Goal: Task Accomplishment & Management: Use online tool/utility

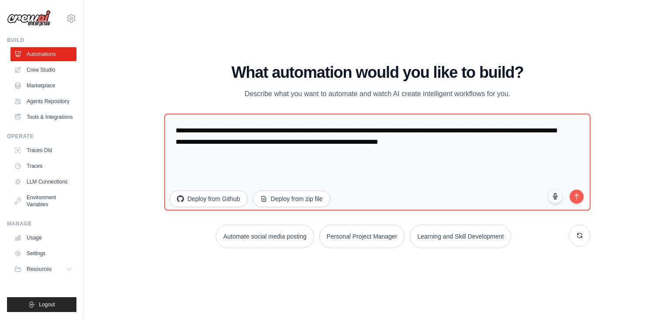
drag, startPoint x: 229, startPoint y: 69, endPoint x: 526, endPoint y: 88, distance: 297.5
click at [526, 88] on div "What automation would you like to build? Describe what you want to automate and…" at bounding box center [377, 82] width 426 height 36
copy div "What automation would you like to build? Describe what you want to automate and…"
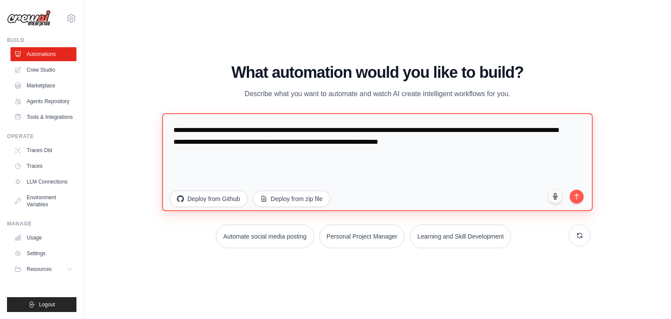
drag, startPoint x: 174, startPoint y: 128, endPoint x: 531, endPoint y: 156, distance: 358.2
click at [531, 156] on textarea "**********" at bounding box center [377, 162] width 431 height 98
paste textarea "**********"
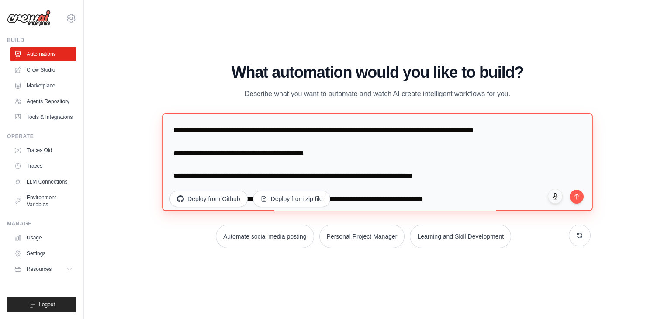
scroll to position [84, 0]
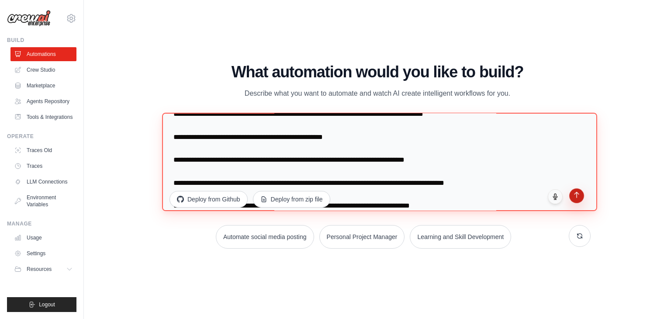
type textarea "**********"
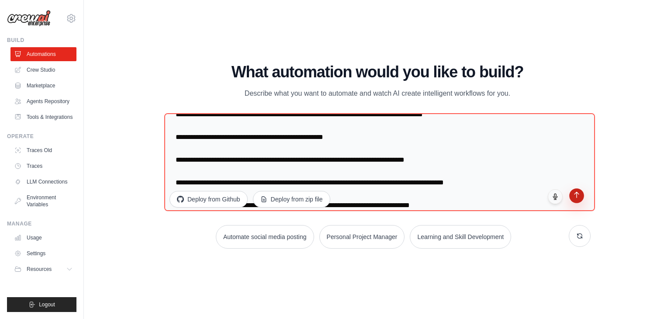
click at [574, 196] on icon "submit" at bounding box center [576, 194] width 7 height 7
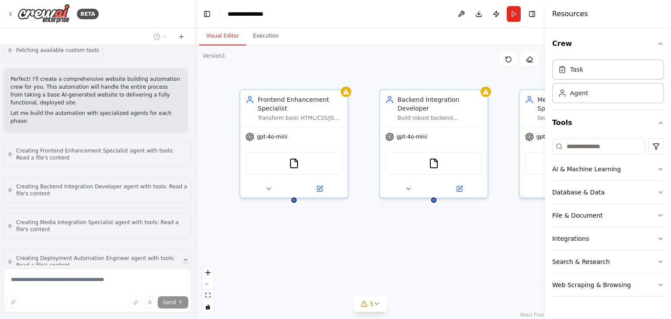
scroll to position [503, 0]
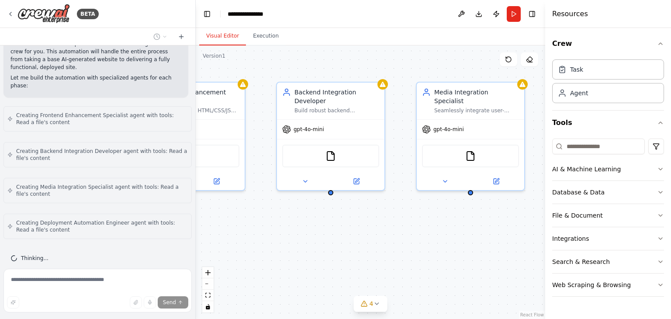
drag, startPoint x: 447, startPoint y: 231, endPoint x: 341, endPoint y: 223, distance: 106.0
click at [341, 223] on div "Frontend Enhancement Specialist Transform basic HTML/CSS/JS into visually stunn…" at bounding box center [370, 181] width 349 height 273
drag, startPoint x: 466, startPoint y: 227, endPoint x: 328, endPoint y: 229, distance: 138.0
click at [328, 229] on div "Frontend Enhancement Specialist Transform basic HTML/CSS/JS into visually stunn…" at bounding box center [370, 181] width 349 height 273
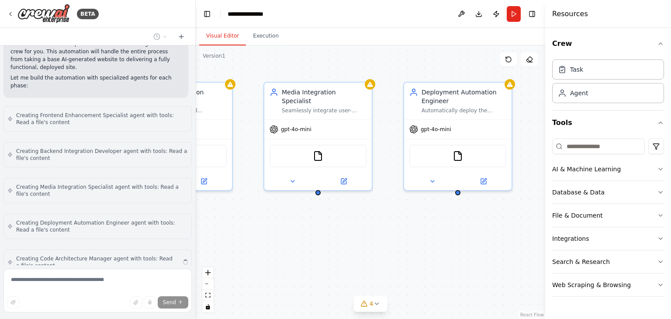
scroll to position [539, 0]
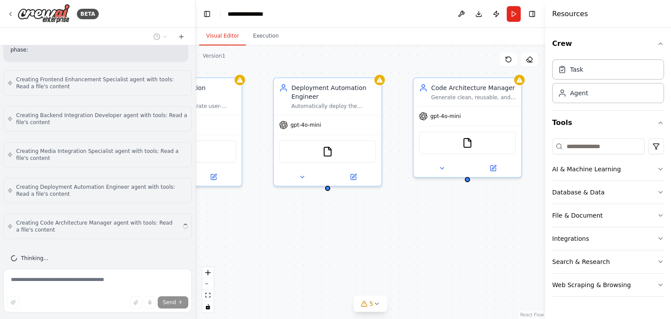
drag, startPoint x: 455, startPoint y: 233, endPoint x: 313, endPoint y: 227, distance: 142.0
click at [313, 227] on div "Frontend Enhancement Specialist Transform basic HTML/CSS/JS into visually stunn…" at bounding box center [370, 181] width 349 height 273
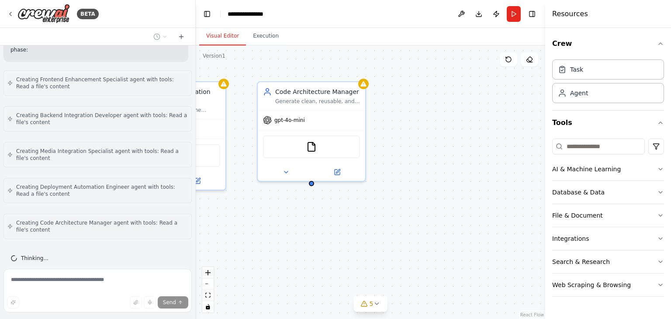
drag, startPoint x: 439, startPoint y: 234, endPoint x: 283, endPoint y: 238, distance: 155.9
click at [283, 238] on div "Frontend Enhancement Specialist Transform basic HTML/CSS/JS into visually stunn…" at bounding box center [370, 181] width 349 height 273
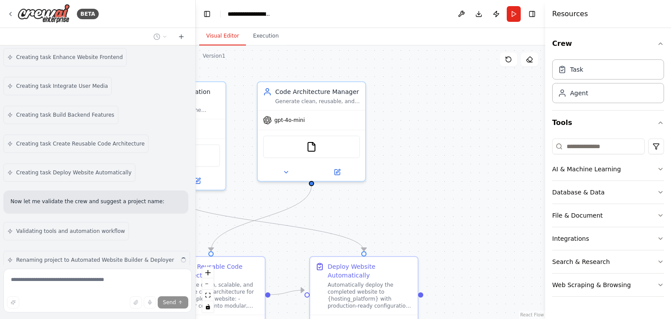
scroll to position [799, 0]
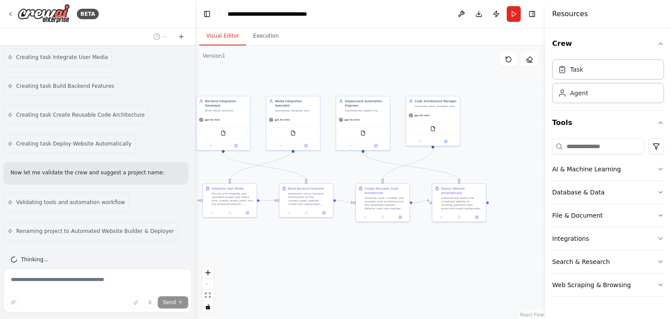
drag, startPoint x: 372, startPoint y: 200, endPoint x: 465, endPoint y: 159, distance: 100.7
click at [480, 149] on div ".deletable-edge-delete-btn { width: 20px; height: 20px; border: 0px solid #ffff…" at bounding box center [370, 181] width 349 height 273
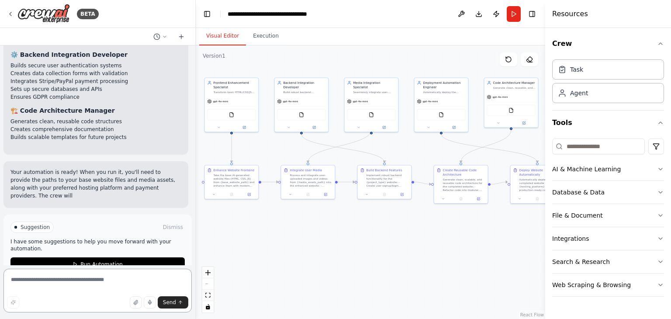
drag, startPoint x: 290, startPoint y: 246, endPoint x: 368, endPoint y: 228, distance: 79.9
click at [368, 228] on div ".deletable-edge-delete-btn { width: 20px; height: 20px; border: 0px solid #ffff…" at bounding box center [370, 181] width 349 height 273
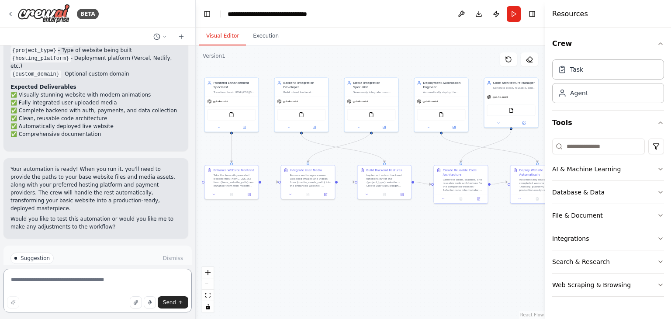
scroll to position [1392, 0]
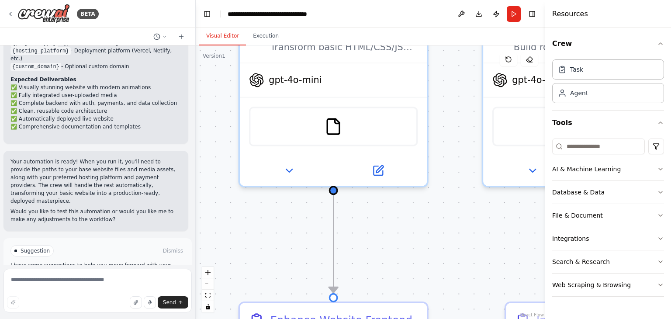
drag, startPoint x: 251, startPoint y: 150, endPoint x: 383, endPoint y: 234, distance: 156.5
click at [391, 253] on div ".deletable-edge-delete-btn { width: 20px; height: 20px; border: 0px solid #ffff…" at bounding box center [370, 181] width 349 height 273
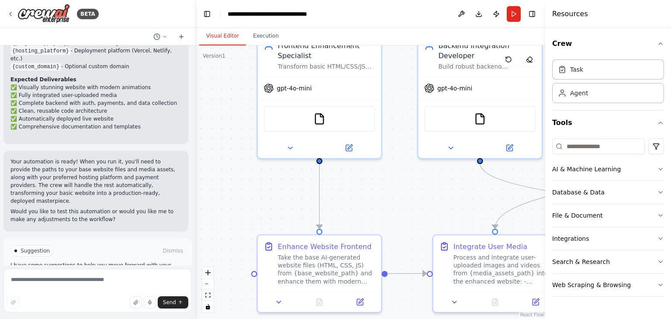
drag, startPoint x: 385, startPoint y: 226, endPoint x: 357, endPoint y: 191, distance: 44.7
click at [357, 191] on div ".deletable-edge-delete-btn { width: 20px; height: 20px; border: 0px solid #ffff…" at bounding box center [370, 181] width 349 height 273
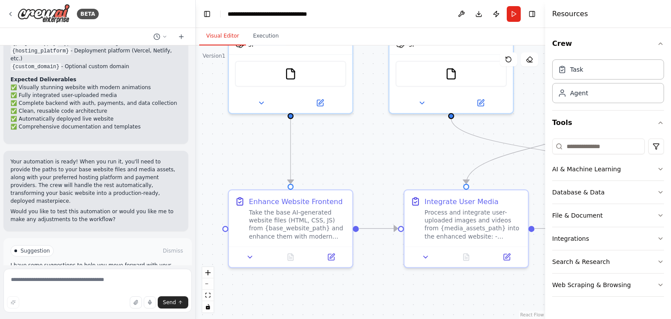
drag, startPoint x: 377, startPoint y: 201, endPoint x: 348, endPoint y: 156, distance: 53.4
click at [348, 156] on div ".deletable-edge-delete-btn { width: 20px; height: 20px; border: 0px solid #ffff…" at bounding box center [370, 181] width 349 height 273
click at [250, 253] on icon at bounding box center [250, 255] width 8 height 8
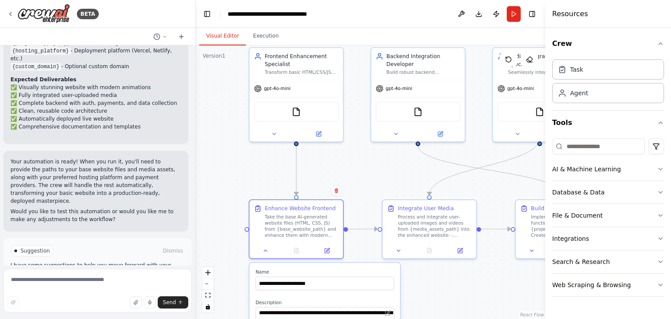
click at [355, 273] on div "**********" at bounding box center [324, 279] width 138 height 21
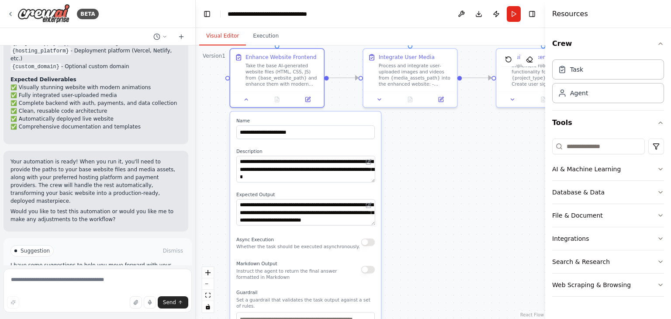
drag, startPoint x: 437, startPoint y: 289, endPoint x: 417, endPoint y: 138, distance: 152.3
click at [417, 138] on div ".deletable-edge-delete-btn { width: 20px; height: 20px; border: 0px solid #ffff…" at bounding box center [370, 181] width 349 height 273
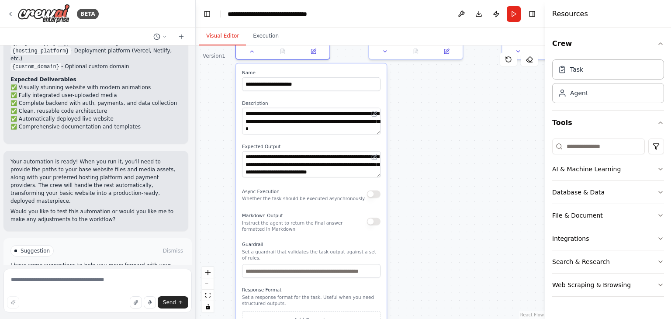
drag, startPoint x: 415, startPoint y: 218, endPoint x: 420, endPoint y: 170, distance: 48.4
click at [420, 170] on div ".deletable-edge-delete-btn { width: 20px; height: 20px; border: 0px solid #ffff…" at bounding box center [370, 181] width 349 height 273
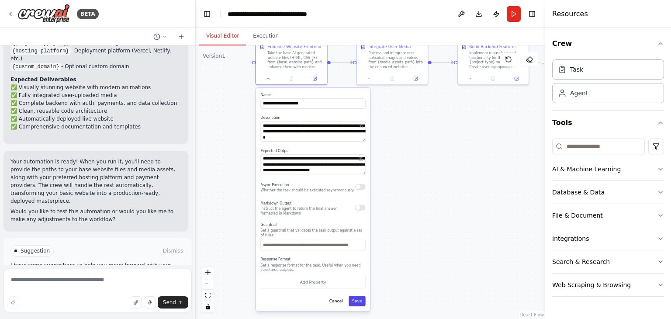
click at [358, 297] on button "Save" at bounding box center [356, 301] width 17 height 10
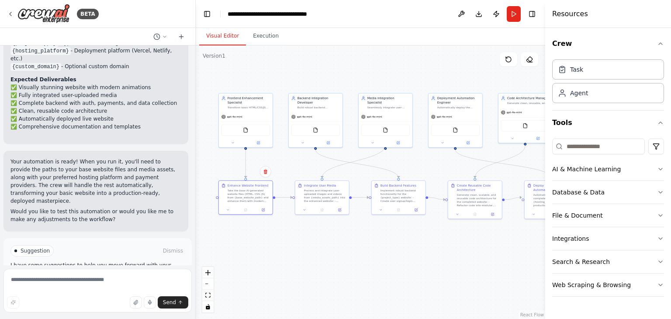
drag, startPoint x: 371, startPoint y: 201, endPoint x: 303, endPoint y: 297, distance: 117.8
click at [303, 297] on div ".deletable-edge-delete-btn { width: 20px; height: 20px; border: 0px solid #ffff…" at bounding box center [370, 181] width 349 height 273
drag, startPoint x: 414, startPoint y: 249, endPoint x: 417, endPoint y: 245, distance: 4.9
click at [417, 245] on div ".deletable-edge-delete-btn { width: 20px; height: 20px; border: 0px solid #ffff…" at bounding box center [370, 181] width 349 height 273
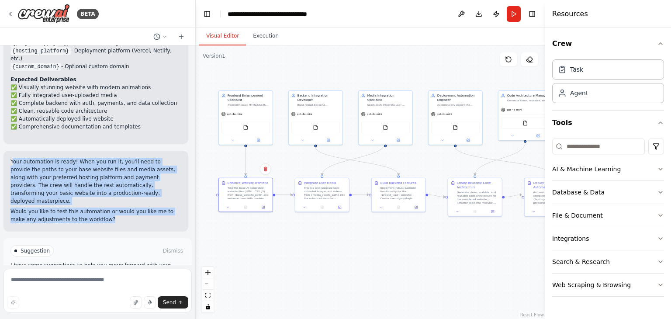
drag, startPoint x: 12, startPoint y: 126, endPoint x: 95, endPoint y: 176, distance: 96.1
click at [95, 176] on div "Your automation is ready! When you run it, you'll need to provide the paths to …" at bounding box center [95, 190] width 171 height 65
copy div "our automation is ready! When you run it, you'll need to provide the paths to y…"
click at [126, 182] on div "Your automation is ready! When you run it, you'll need to provide the paths to …" at bounding box center [95, 191] width 185 height 80
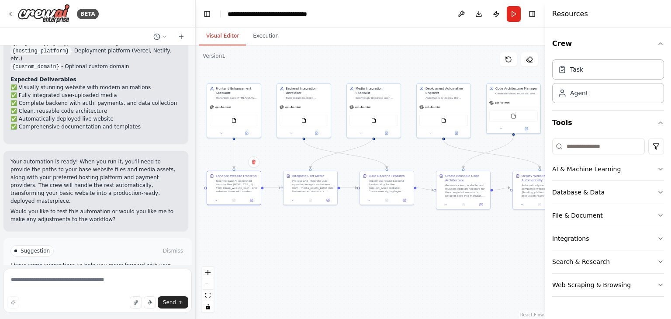
drag, startPoint x: 424, startPoint y: 235, endPoint x: 413, endPoint y: 228, distance: 13.7
click at [413, 228] on div ".deletable-edge-delete-btn { width: 20px; height: 20px; border: 0px solid #ffff…" at bounding box center [370, 181] width 349 height 273
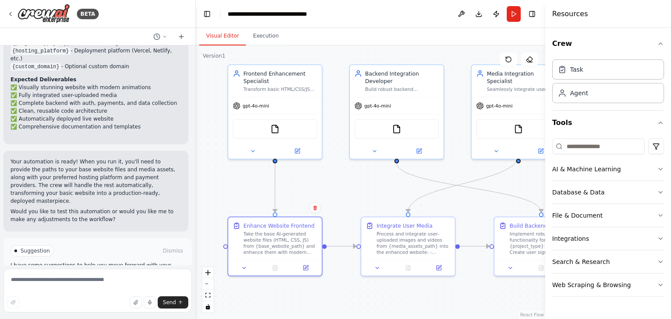
drag, startPoint x: 293, startPoint y: 262, endPoint x: 453, endPoint y: 297, distance: 164.5
click at [453, 297] on div ".deletable-edge-delete-btn { width: 20px; height: 20px; border: 0px solid #ffff…" at bounding box center [370, 181] width 349 height 273
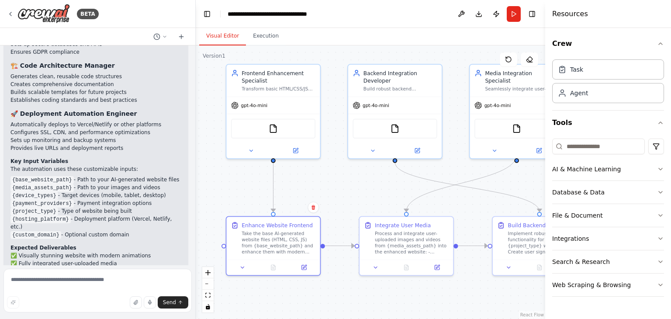
scroll to position [1218, 0]
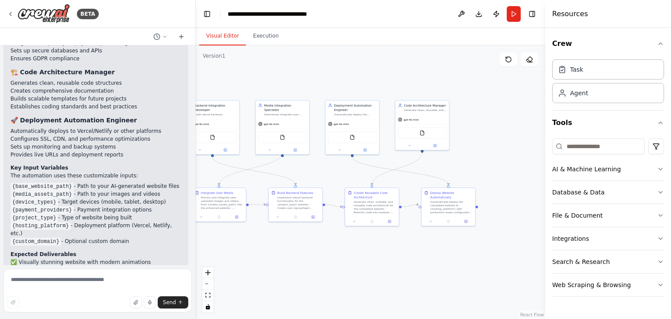
drag, startPoint x: 434, startPoint y: 259, endPoint x: 264, endPoint y: 251, distance: 170.5
click at [264, 251] on div ".deletable-edge-delete-btn { width: 20px; height: 20px; border: 0px solid #ffff…" at bounding box center [370, 181] width 349 height 273
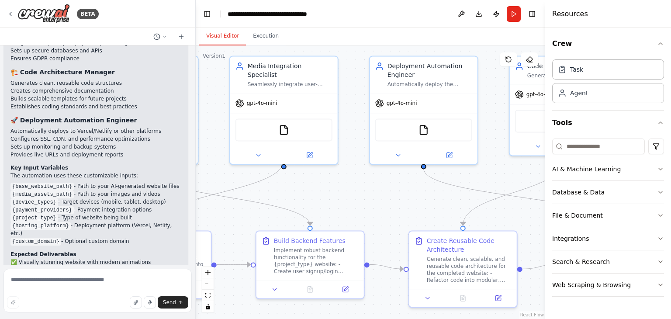
drag, startPoint x: 292, startPoint y: 173, endPoint x: 351, endPoint y: 186, distance: 61.2
click at [351, 186] on div ".deletable-edge-delete-btn { width: 20px; height: 20px; border: 0px solid #ffff…" at bounding box center [370, 181] width 349 height 273
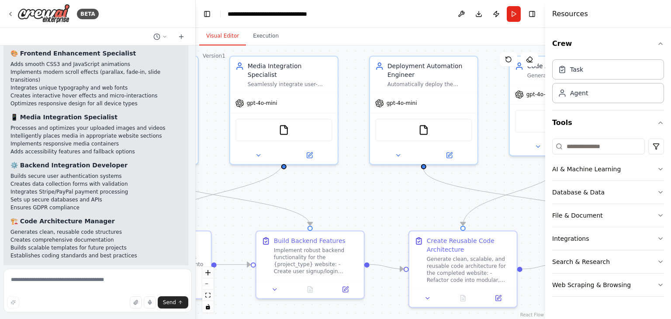
scroll to position [1043, 0]
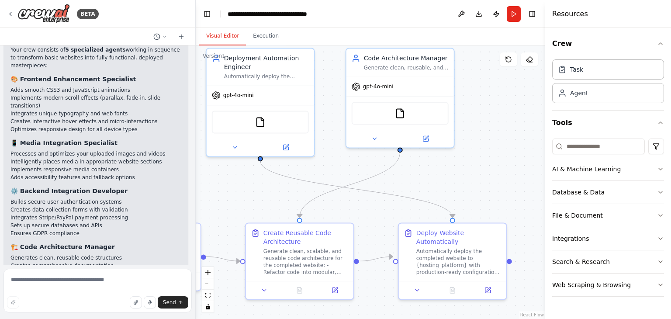
drag, startPoint x: 384, startPoint y: 196, endPoint x: 220, endPoint y: 189, distance: 163.5
click at [220, 189] on div ".deletable-edge-delete-btn { width: 20px; height: 20px; border: 0px solid #ffff…" at bounding box center [370, 181] width 349 height 273
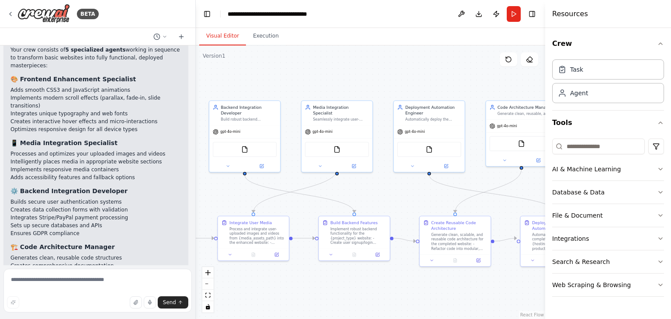
drag, startPoint x: 358, startPoint y: 72, endPoint x: 482, endPoint y: 75, distance: 124.0
click at [482, 75] on div ".deletable-edge-delete-btn { width: 20px; height: 20px; border: 0px solid #ffff…" at bounding box center [370, 181] width 349 height 273
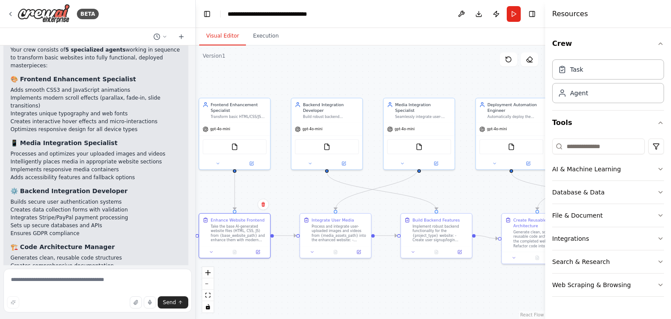
drag, startPoint x: 379, startPoint y: 83, endPoint x: 461, endPoint y: 80, distance: 82.1
click at [461, 80] on div ".deletable-edge-delete-btn { width: 20px; height: 20px; border: 0px solid #ffff…" at bounding box center [370, 181] width 349 height 273
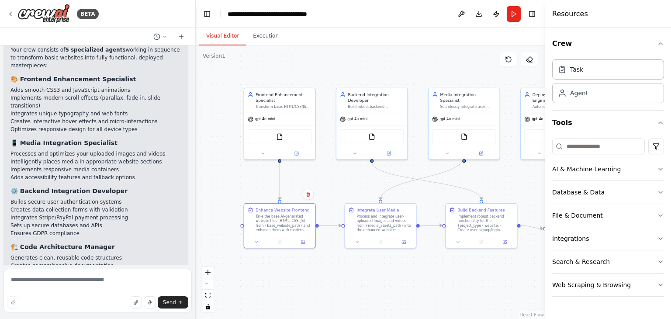
drag, startPoint x: 379, startPoint y: 76, endPoint x: 424, endPoint y: 66, distance: 46.1
click at [424, 66] on div ".deletable-edge-delete-btn { width: 20px; height: 20px; border: 0px solid #ffff…" at bounding box center [370, 181] width 349 height 273
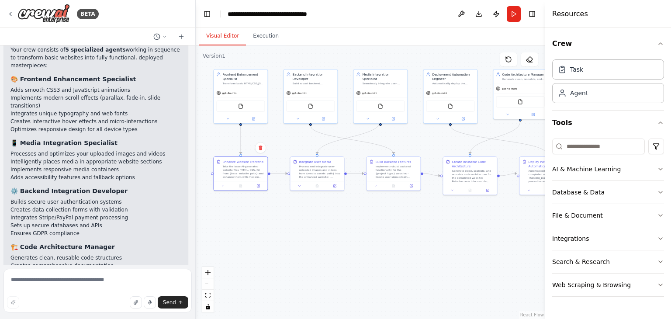
drag, startPoint x: 434, startPoint y: 247, endPoint x: 371, endPoint y: 218, distance: 69.3
click at [372, 217] on div ".deletable-edge-delete-btn { width: 20px; height: 20px; border: 0px solid #ffff…" at bounding box center [370, 181] width 349 height 273
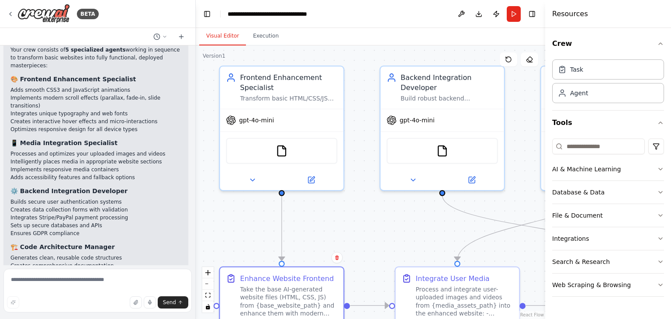
drag, startPoint x: 263, startPoint y: 165, endPoint x: 334, endPoint y: 203, distance: 80.3
click at [334, 203] on div ".deletable-edge-delete-btn { width: 20px; height: 20px; border: 0px solid #ffff…" at bounding box center [370, 181] width 349 height 273
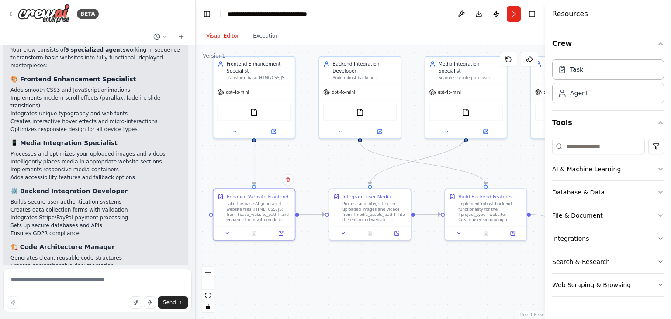
drag, startPoint x: 379, startPoint y: 207, endPoint x: 313, endPoint y: 160, distance: 81.2
click at [313, 160] on div ".deletable-edge-delete-btn { width: 20px; height: 20px; border: 0px solid #ffff…" at bounding box center [370, 181] width 349 height 273
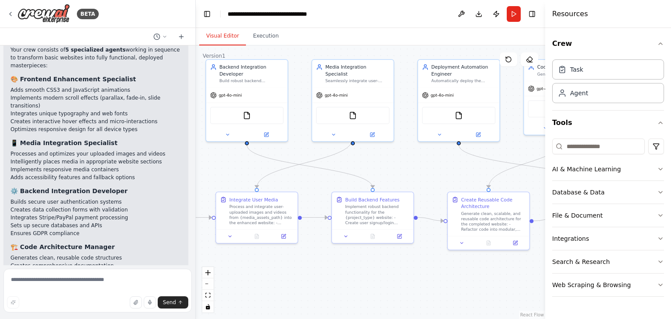
drag, startPoint x: 438, startPoint y: 268, endPoint x: 325, endPoint y: 271, distance: 113.1
click at [325, 271] on div ".deletable-edge-delete-btn { width: 20px; height: 20px; border: 0px solid #ffff…" at bounding box center [370, 181] width 349 height 273
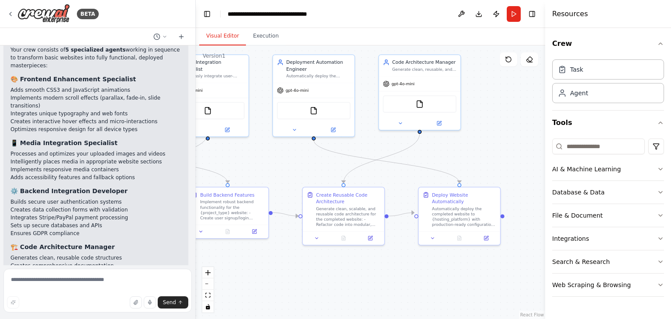
drag, startPoint x: 458, startPoint y: 272, endPoint x: 312, endPoint y: 268, distance: 145.9
click at [312, 268] on div ".deletable-edge-delete-btn { width: 20px; height: 20px; border: 0px solid #ffff…" at bounding box center [370, 181] width 349 height 273
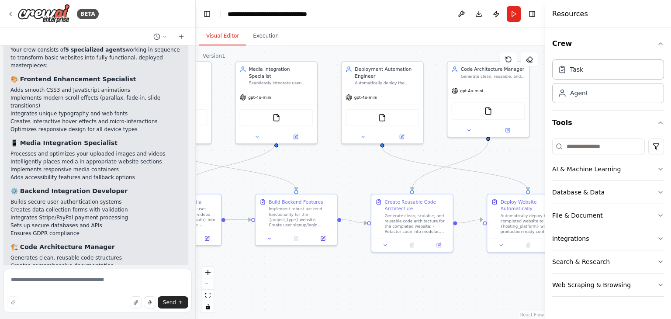
drag, startPoint x: 402, startPoint y: 277, endPoint x: 472, endPoint y: 284, distance: 69.8
click at [472, 284] on div ".deletable-edge-delete-btn { width: 20px; height: 20px; border: 0px solid #ffff…" at bounding box center [370, 181] width 349 height 273
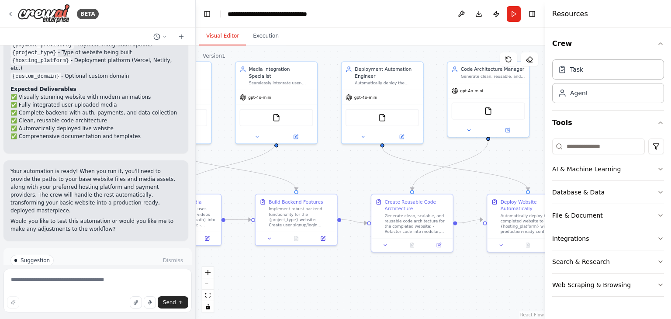
scroll to position [1392, 0]
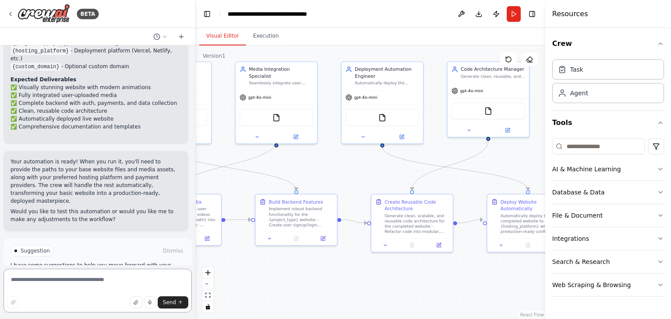
click at [89, 281] on textarea at bounding box center [97, 291] width 188 height 44
type textarea "**********"
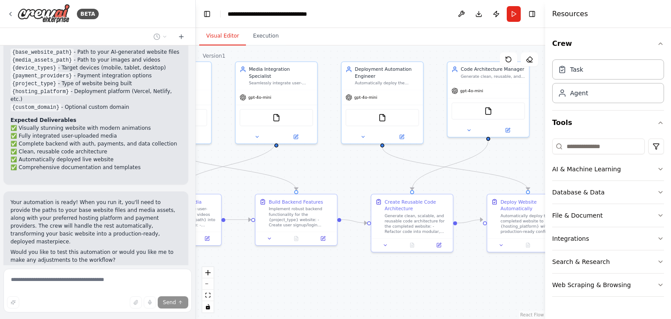
scroll to position [1394, 0]
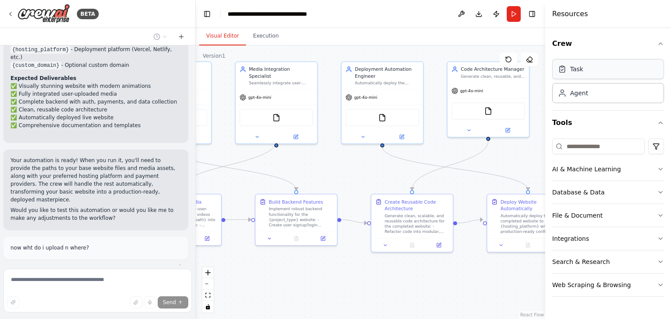
click at [589, 71] on div "Task" at bounding box center [608, 69] width 112 height 20
click at [592, 88] on div "Agent" at bounding box center [608, 93] width 112 height 20
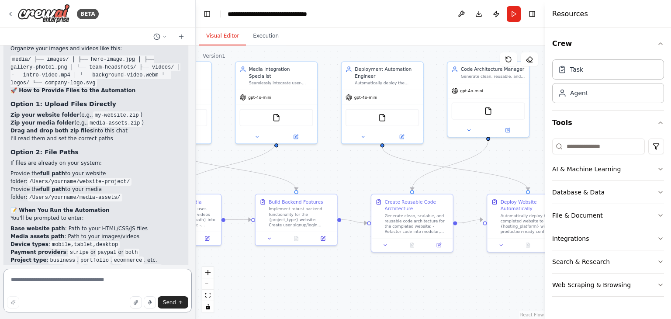
scroll to position [1801, 0]
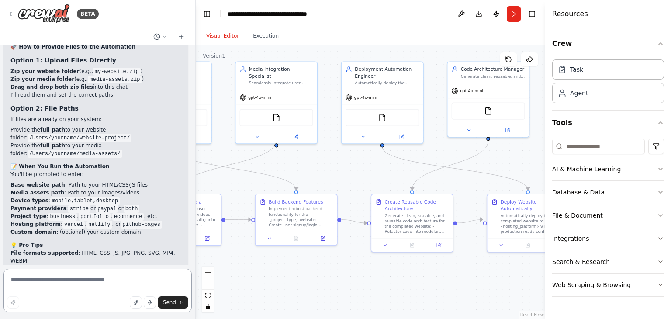
click at [75, 284] on textarea at bounding box center [97, 291] width 188 height 44
type textarea "**********"
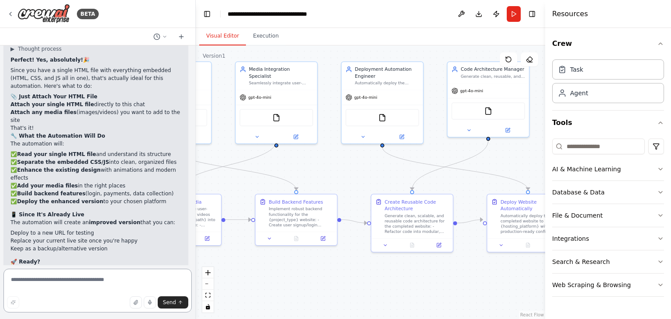
scroll to position [2141, 0]
click at [136, 305] on button "button" at bounding box center [136, 302] width 12 height 12
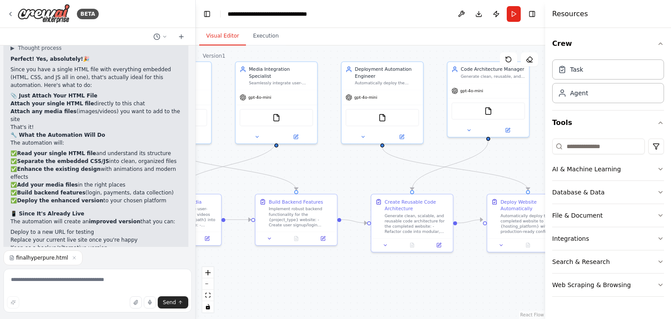
scroll to position [2159, 0]
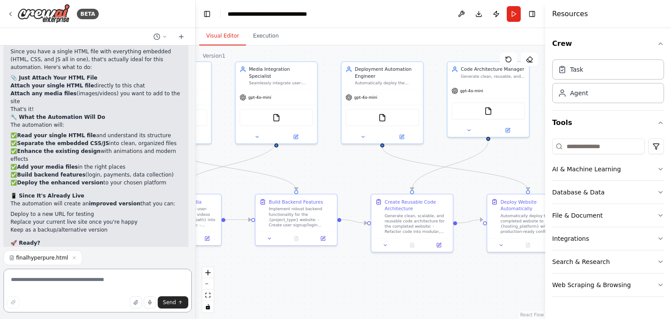
click at [65, 276] on textarea at bounding box center [97, 291] width 188 height 44
type textarea "**********"
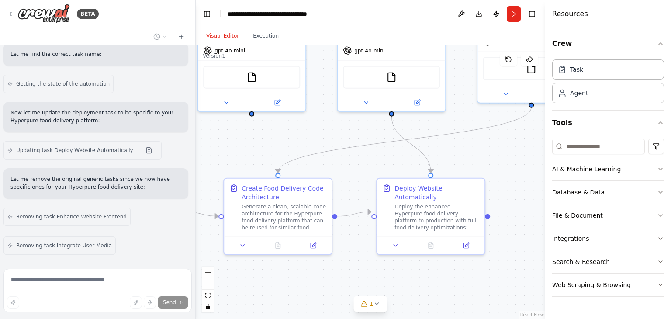
scroll to position [2763, 0]
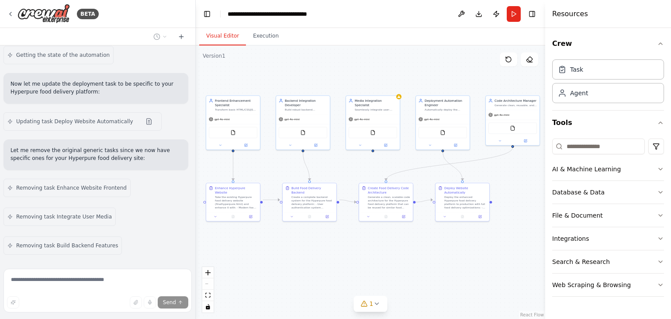
drag, startPoint x: 305, startPoint y: 271, endPoint x: 376, endPoint y: 243, distance: 76.2
click at [376, 243] on div ".deletable-edge-delete-btn { width: 20px; height: 20px; border: 0px solid #ffff…" at bounding box center [370, 181] width 349 height 273
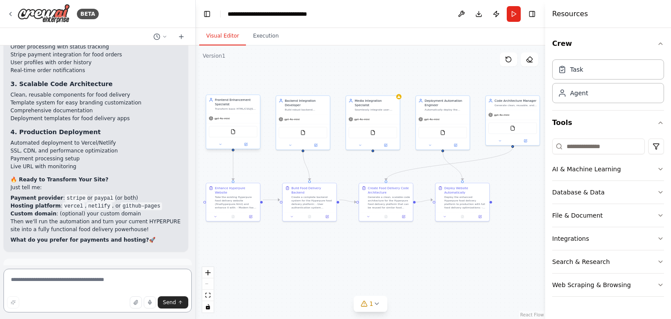
scroll to position [3184, 0]
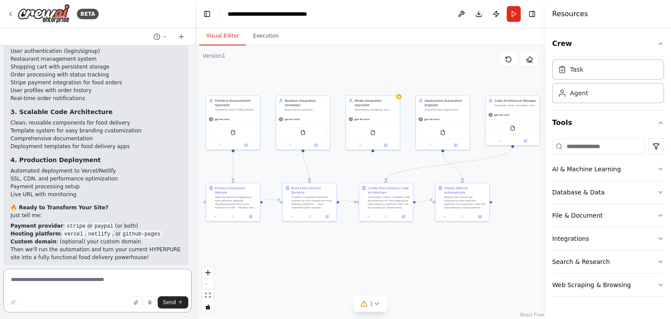
click at [93, 280] on textarea at bounding box center [97, 291] width 188 height 44
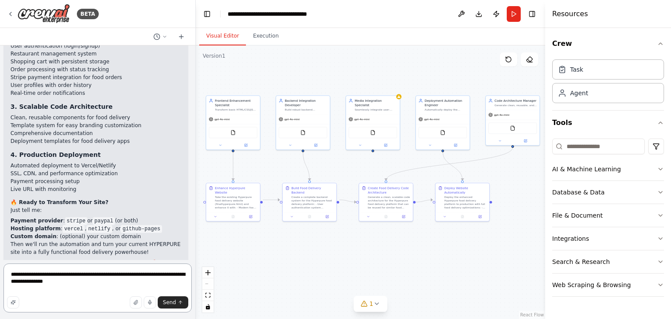
click at [74, 273] on textarea "**********" at bounding box center [97, 287] width 188 height 49
click at [17, 287] on textarea "**********" at bounding box center [97, 287] width 188 height 49
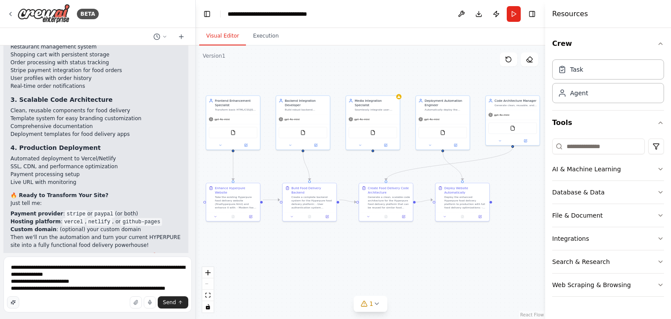
click at [11, 302] on icon "button" at bounding box center [13, 302] width 4 height 4
type textarea "**********"
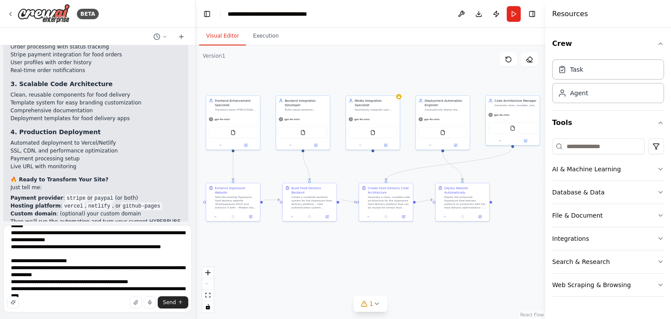
scroll to position [74, 0]
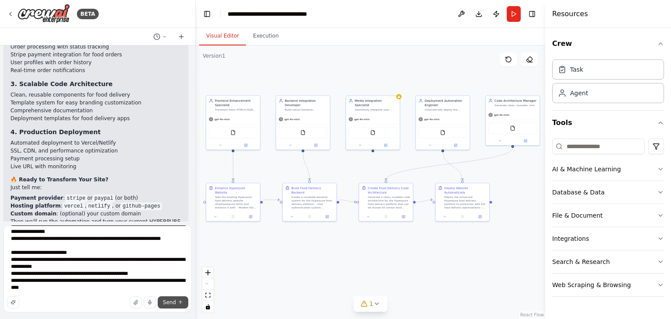
click at [167, 302] on span "Send" at bounding box center [169, 302] width 13 height 7
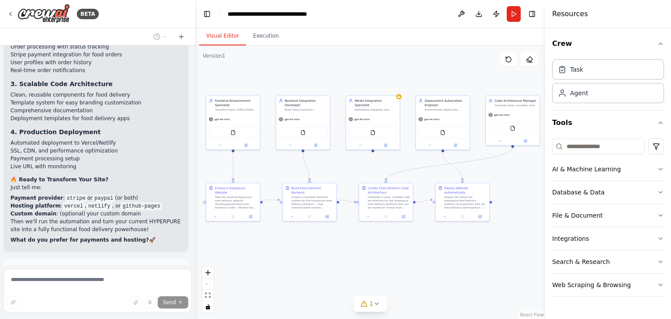
scroll to position [3324, 0]
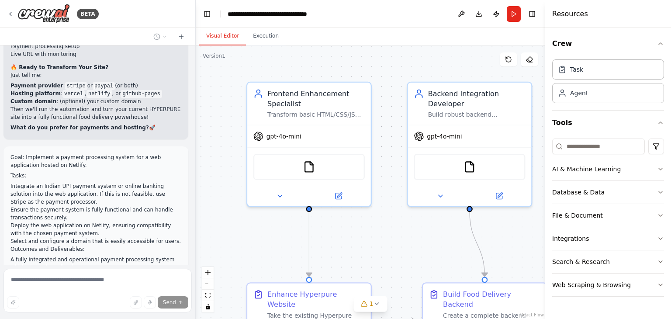
drag, startPoint x: 288, startPoint y: 67, endPoint x: 389, endPoint y: 68, distance: 100.4
click at [389, 68] on div ".deletable-edge-delete-btn { width: 20px; height: 20px; border: 0px solid #ffff…" at bounding box center [370, 181] width 349 height 273
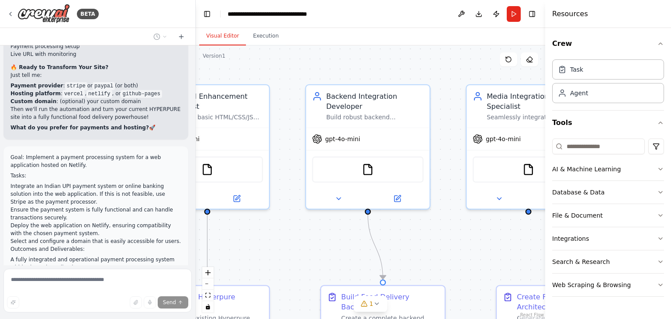
drag, startPoint x: 423, startPoint y: 66, endPoint x: 317, endPoint y: 69, distance: 106.6
click at [317, 69] on div ".deletable-edge-delete-btn { width: 20px; height: 20px; border: 0px solid #ffff…" at bounding box center [370, 181] width 349 height 273
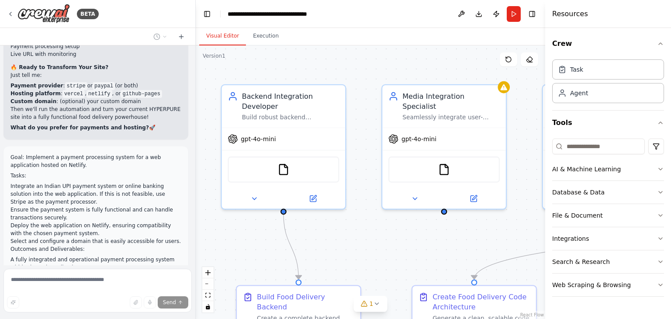
drag, startPoint x: 421, startPoint y: 64, endPoint x: 290, endPoint y: 64, distance: 131.0
click at [290, 64] on div ".deletable-edge-delete-btn { width: 20px; height: 20px; border: 0px solid #ffff…" at bounding box center [370, 181] width 349 height 273
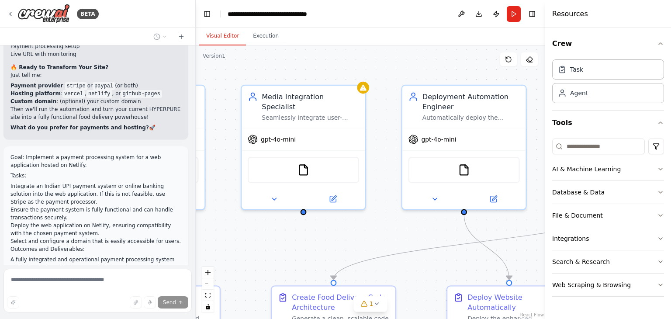
drag, startPoint x: 395, startPoint y: 66, endPoint x: 264, endPoint y: 67, distance: 131.4
click at [264, 67] on div ".deletable-edge-delete-btn { width: 20px; height: 20px; border: 0px solid #ffff…" at bounding box center [370, 181] width 349 height 273
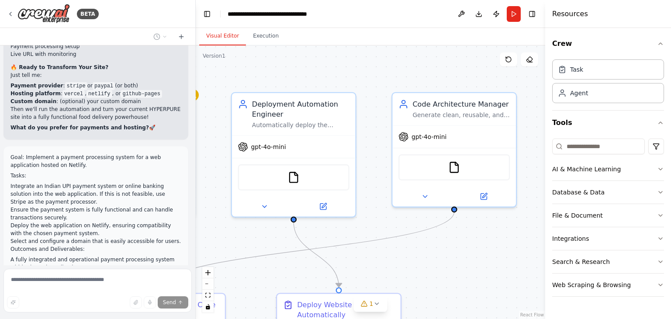
drag, startPoint x: 424, startPoint y: 58, endPoint x: 274, endPoint y: 65, distance: 150.4
click at [274, 65] on div ".deletable-edge-delete-btn { width: 20px; height: 20px; border: 0px solid #ffff…" at bounding box center [370, 181] width 349 height 273
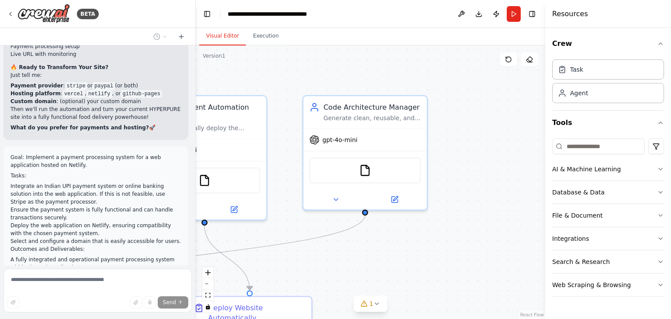
drag, startPoint x: 428, startPoint y: 63, endPoint x: 437, endPoint y: 64, distance: 8.8
click at [437, 64] on div ".deletable-edge-delete-btn { width: 20px; height: 20px; border: 0px solid #ffff…" at bounding box center [370, 181] width 349 height 273
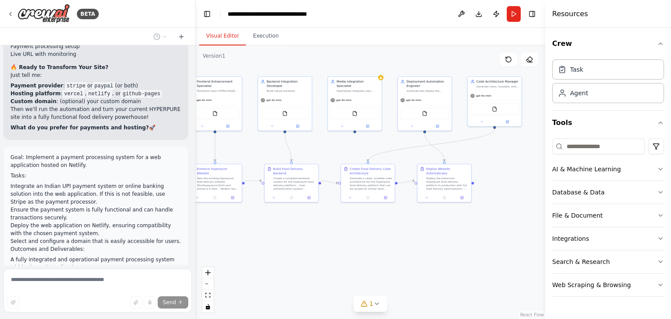
drag, startPoint x: 395, startPoint y: 213, endPoint x: 517, endPoint y: 166, distance: 130.1
click at [517, 166] on div ".deletable-edge-delete-btn { width: 20px; height: 20px; border: 0px solid #ffff…" at bounding box center [370, 181] width 349 height 273
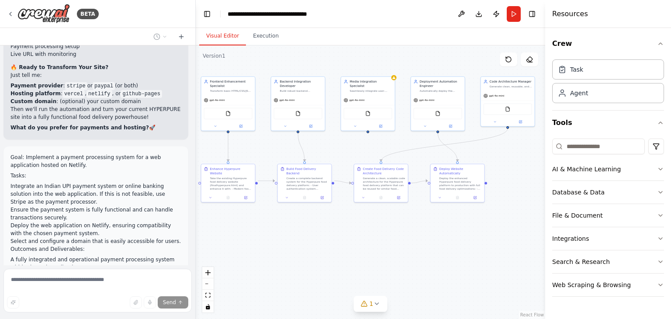
drag, startPoint x: 224, startPoint y: 249, endPoint x: 236, endPoint y: 247, distance: 12.5
click at [236, 247] on div ".deletable-edge-delete-btn { width: 20px; height: 20px; border: 0px solid #ffff…" at bounding box center [370, 181] width 349 height 273
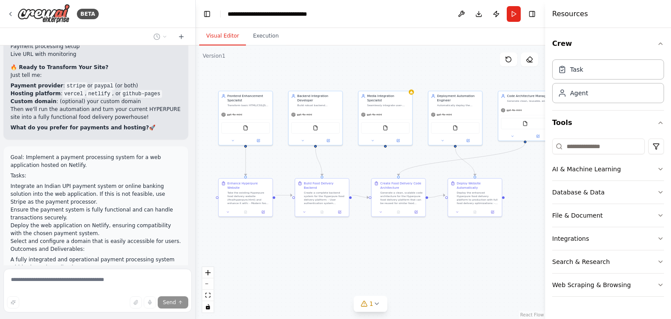
drag, startPoint x: 258, startPoint y: 247, endPoint x: 261, endPoint y: 261, distance: 14.1
click at [261, 262] on div ".deletable-edge-delete-btn { width: 20px; height: 20px; border: 0px solid #ffff…" at bounding box center [370, 181] width 349 height 273
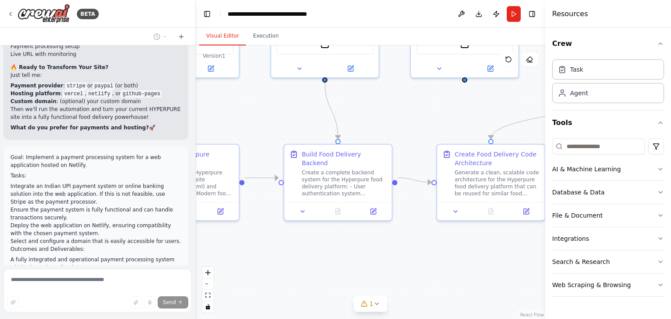
drag, startPoint x: 438, startPoint y: 279, endPoint x: 351, endPoint y: 247, distance: 92.7
click at [351, 247] on div ".deletable-edge-delete-btn { width: 20px; height: 20px; border: 0px solid #ffff…" at bounding box center [370, 181] width 349 height 273
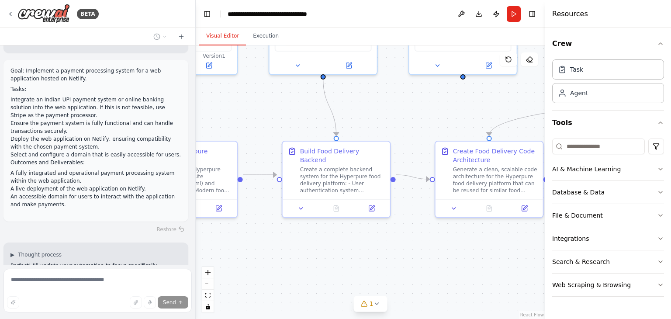
scroll to position [3418, 0]
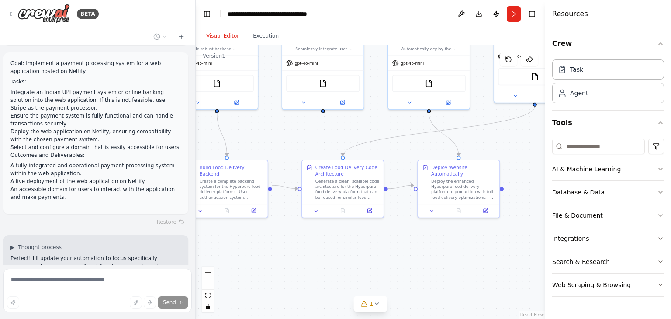
drag, startPoint x: 450, startPoint y: 265, endPoint x: 341, endPoint y: 264, distance: 109.2
click at [341, 264] on div ".deletable-edge-delete-btn { width: 20px; height: 20px; border: 0px solid #ffff…" at bounding box center [370, 181] width 349 height 273
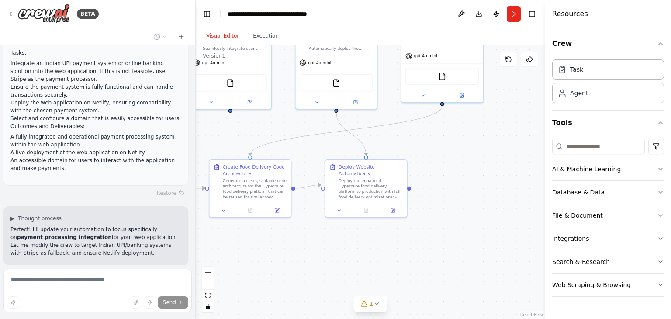
drag, startPoint x: 414, startPoint y: 261, endPoint x: 321, endPoint y: 261, distance: 92.6
click at [321, 261] on div ".deletable-edge-delete-btn { width: 20px; height: 20px; border: 0px solid #ffff…" at bounding box center [370, 181] width 349 height 273
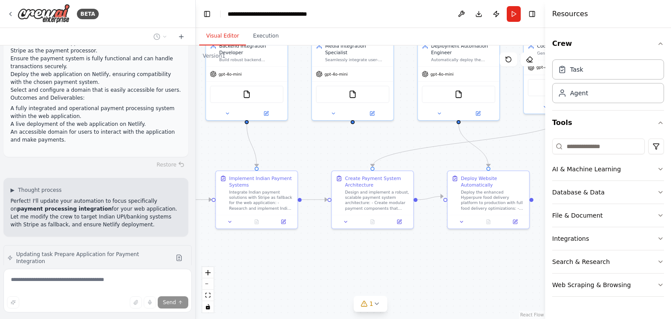
drag, startPoint x: 299, startPoint y: 255, endPoint x: 424, endPoint y: 268, distance: 125.9
click at [424, 268] on div ".deletable-edge-delete-btn { width: 20px; height: 20px; border: 0px solid #ffff…" at bounding box center [370, 181] width 349 height 273
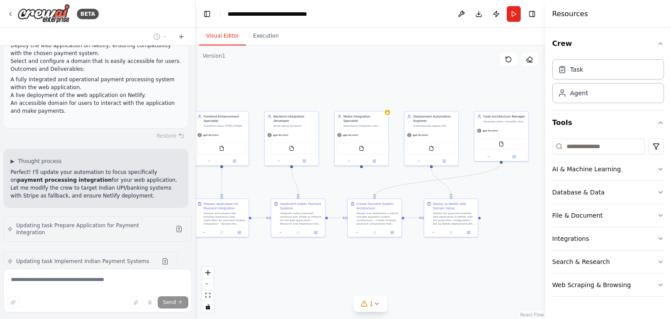
scroll to position [3533, 0]
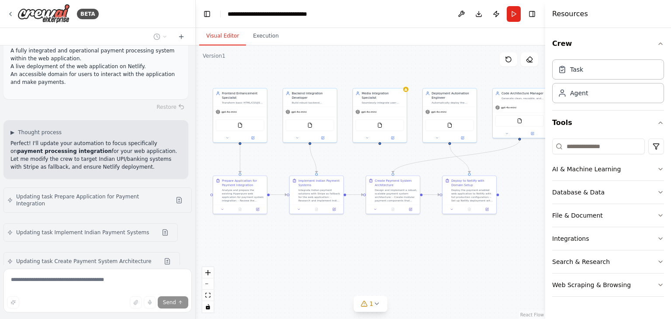
drag, startPoint x: 315, startPoint y: 266, endPoint x: 334, endPoint y: 243, distance: 29.5
click at [334, 243] on div ".deletable-edge-delete-btn { width: 20px; height: 20px; border: 0px solid #ffff…" at bounding box center [370, 181] width 349 height 273
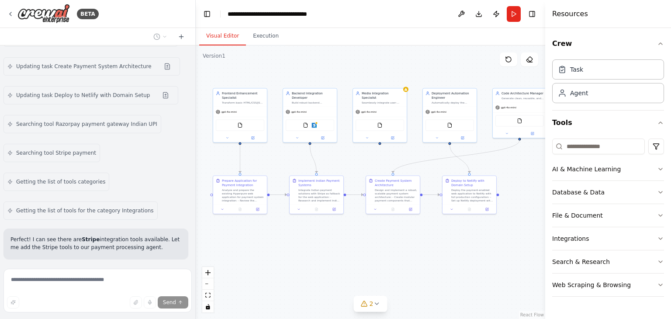
scroll to position [3757, 0]
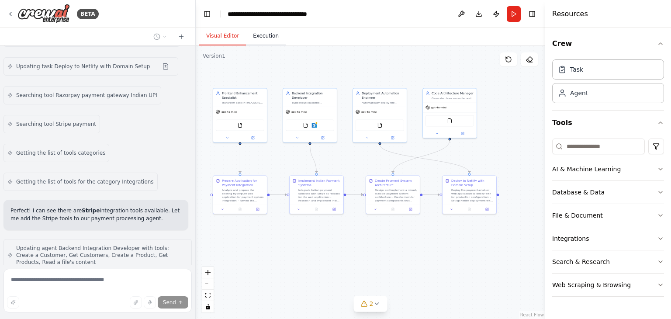
click at [257, 39] on button "Execution" at bounding box center [266, 36] width 40 height 18
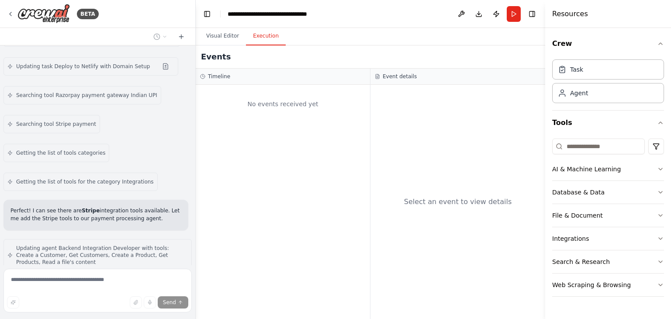
scroll to position [3785, 0]
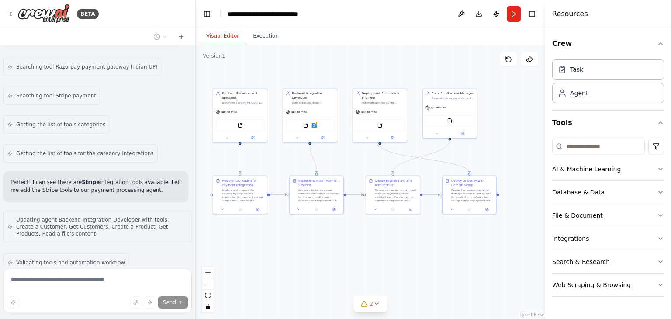
click at [223, 35] on button "Visual Editor" at bounding box center [222, 36] width 47 height 18
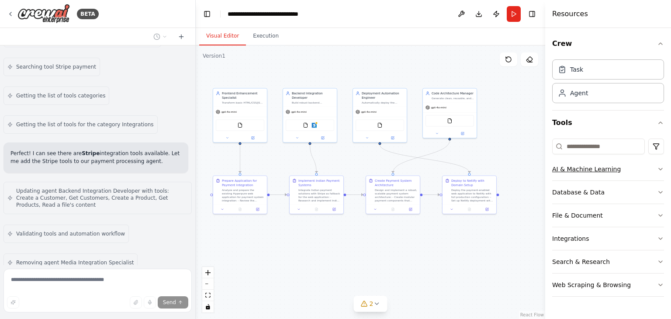
click at [660, 167] on icon "button" at bounding box center [660, 168] width 7 height 7
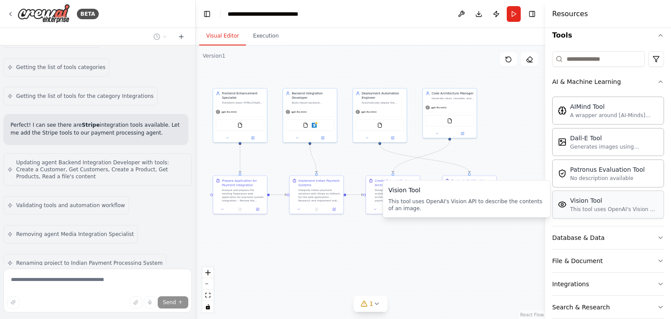
scroll to position [123, 0]
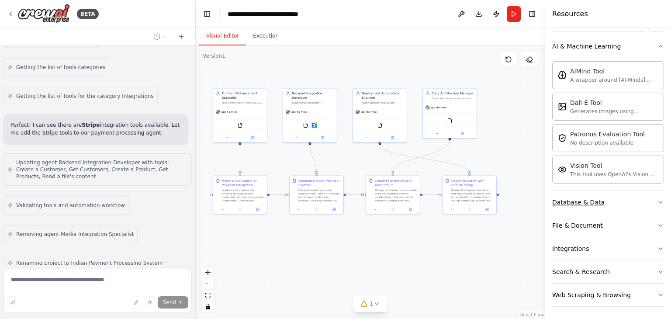
click at [657, 199] on icon "button" at bounding box center [660, 202] width 7 height 7
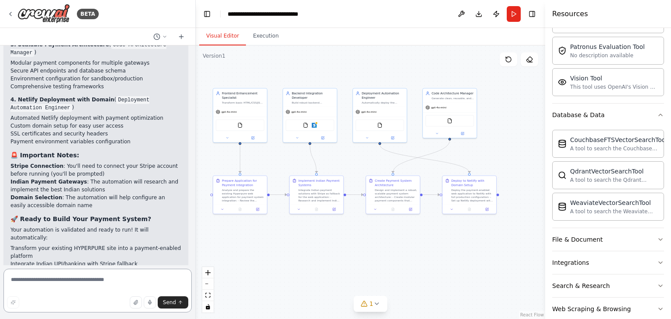
scroll to position [4353, 0]
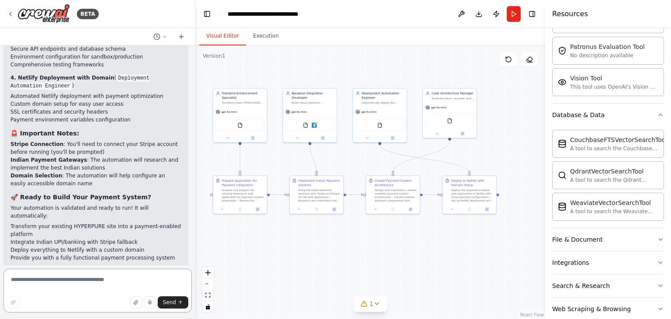
click at [91, 281] on textarea at bounding box center [97, 291] width 188 height 44
type textarea "**********"
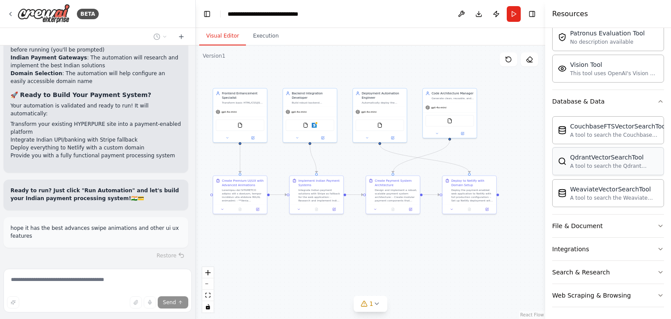
scroll to position [4484, 0]
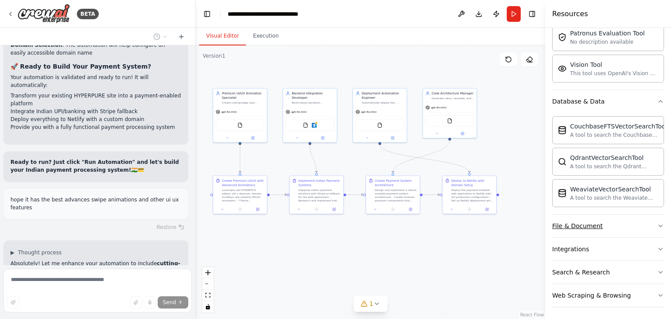
click at [641, 227] on button "File & Document" at bounding box center [608, 225] width 112 height 23
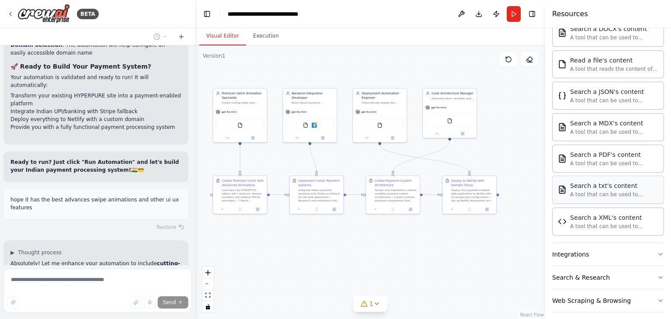
scroll to position [481, 0]
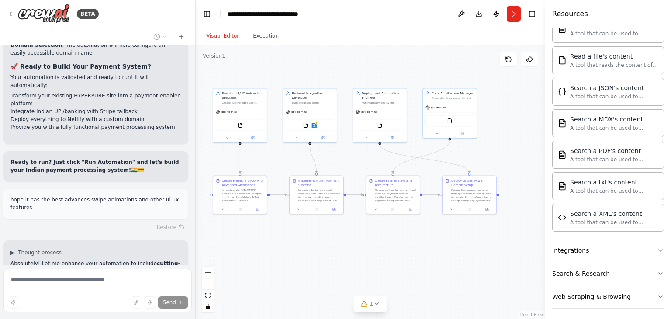
click at [630, 248] on button "Integrations" at bounding box center [608, 250] width 112 height 23
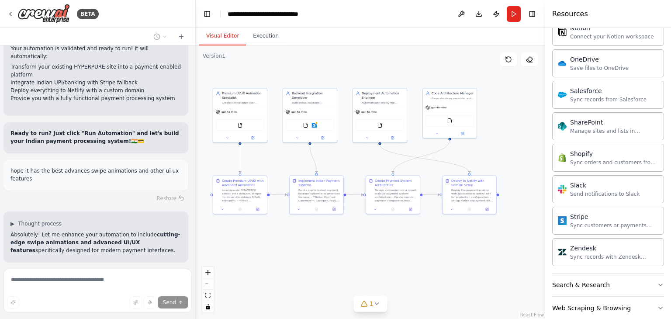
scroll to position [1175, 0]
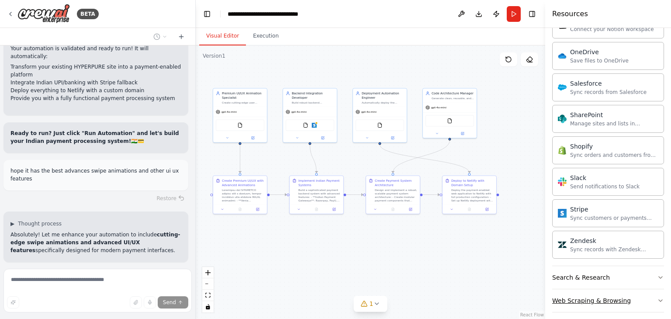
click at [632, 293] on button "Web Scraping & Browsing" at bounding box center [608, 300] width 112 height 23
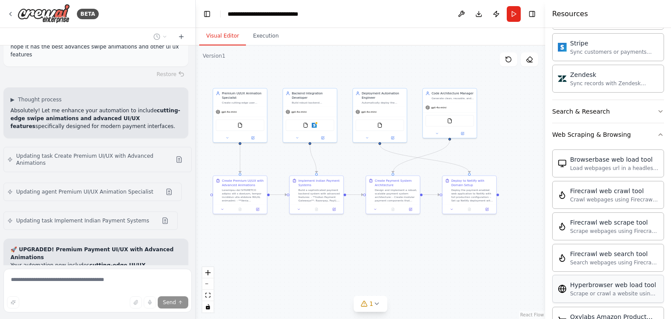
scroll to position [1258, 0]
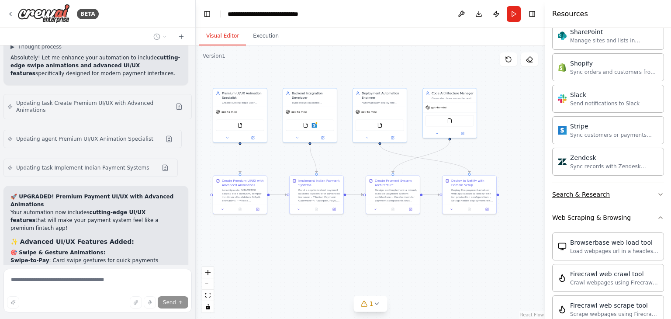
click at [629, 186] on button "Search & Research" at bounding box center [608, 194] width 112 height 23
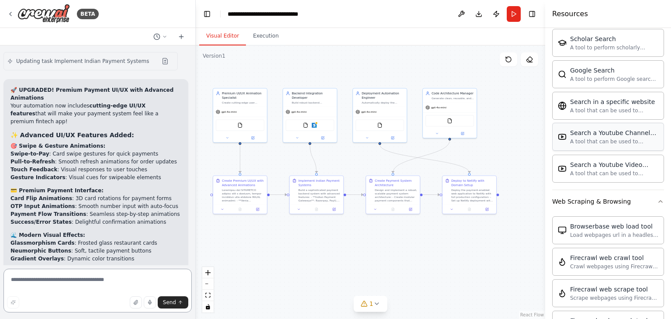
scroll to position [0, 0]
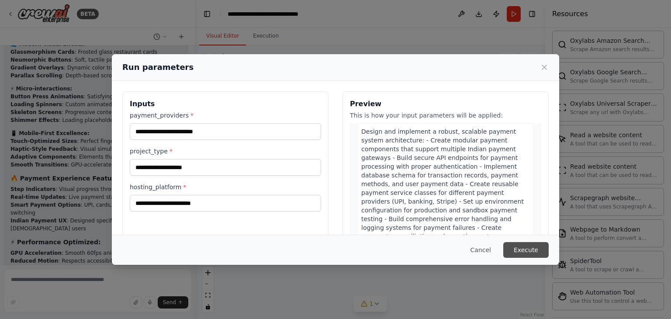
click at [534, 250] on button "Execute" at bounding box center [525, 250] width 45 height 16
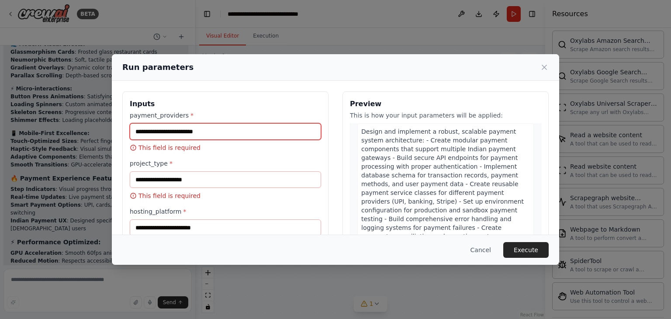
click at [152, 133] on input "payment_providers *" at bounding box center [225, 131] width 191 height 17
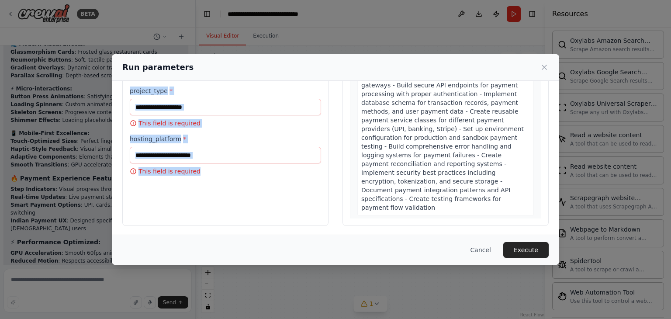
scroll to position [74, 0]
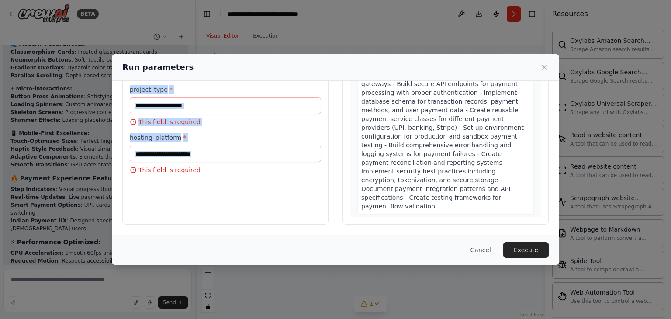
drag, startPoint x: 131, startPoint y: 103, endPoint x: 203, endPoint y: 162, distance: 92.9
click at [203, 162] on div "Inputs payment_providers * This field is required project_type * This field is …" at bounding box center [225, 120] width 206 height 207
copy div "nputs payment_providers * This field is required project_type * This field is r…"
click at [545, 64] on icon at bounding box center [544, 67] width 9 height 9
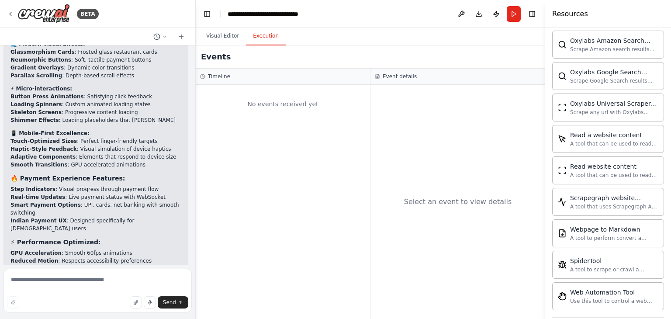
click at [264, 35] on button "Execution" at bounding box center [266, 36] width 40 height 18
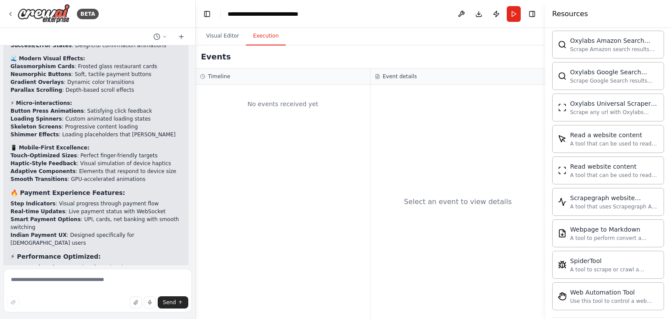
scroll to position [4987, 0]
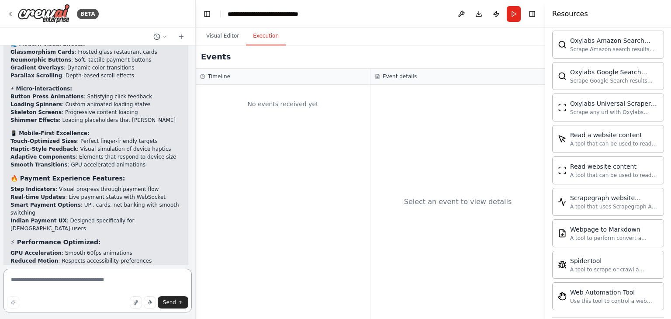
click at [84, 278] on textarea at bounding box center [97, 291] width 188 height 44
click at [229, 36] on button "Visual Editor" at bounding box center [222, 36] width 47 height 18
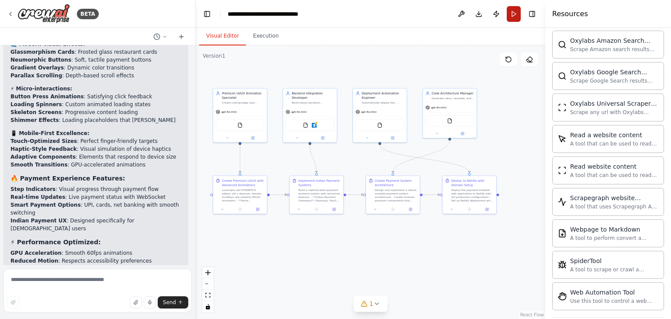
click at [513, 18] on button "Run" at bounding box center [513, 14] width 14 height 16
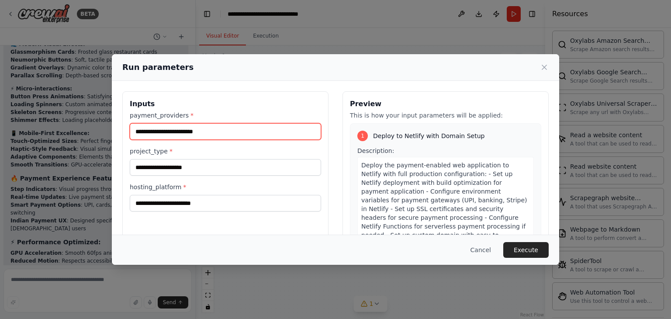
click at [200, 130] on input "payment_providers *" at bounding box center [225, 131] width 191 height 17
paste input "**********"
type input "**********"
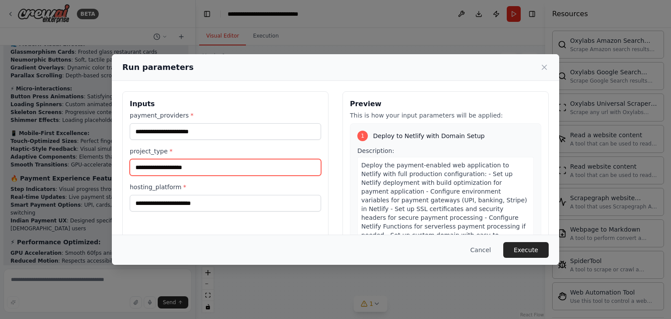
click at [193, 162] on input "project_type *" at bounding box center [225, 167] width 191 height 17
paste input "**********"
type input "**********"
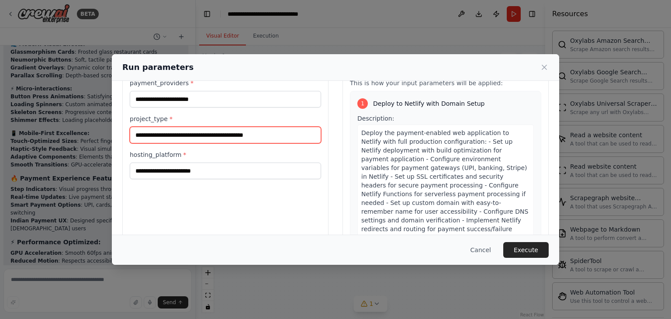
scroll to position [44, 0]
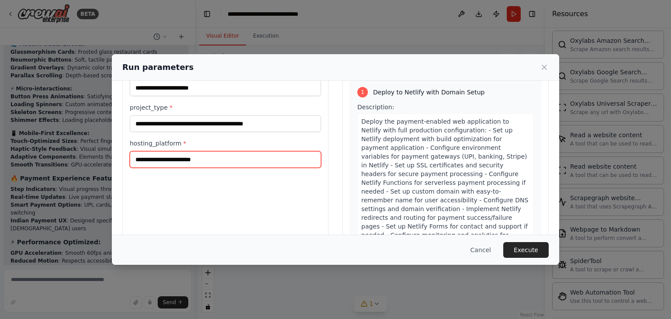
click at [206, 158] on input "hosting_platform *" at bounding box center [225, 159] width 191 height 17
paste input "*******"
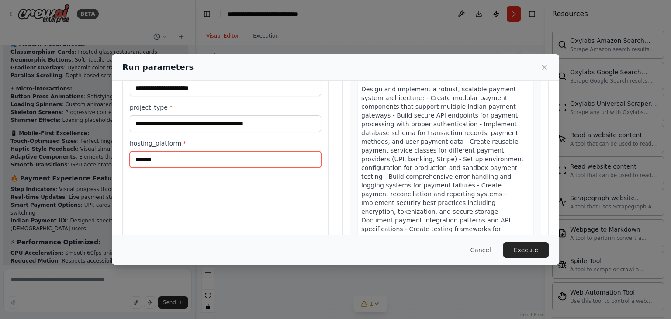
scroll to position [918, 0]
type input "*******"
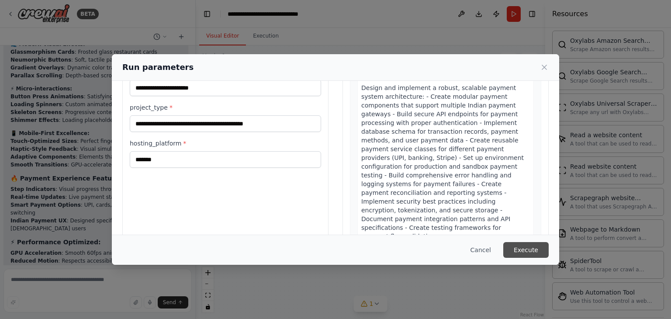
click at [519, 247] on button "Execute" at bounding box center [525, 250] width 45 height 16
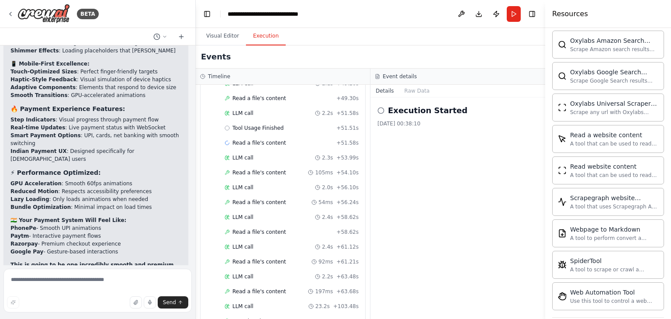
scroll to position [5057, 0]
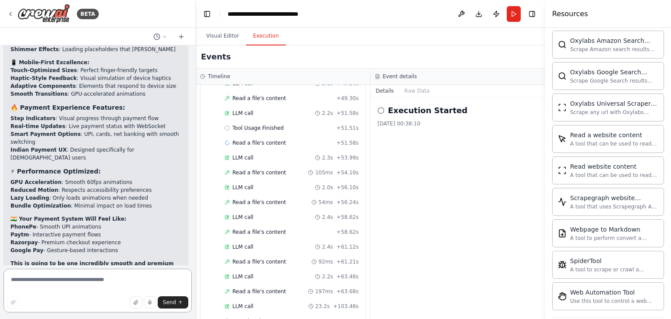
click at [73, 278] on textarea at bounding box center [97, 291] width 188 height 44
type textarea "**********"
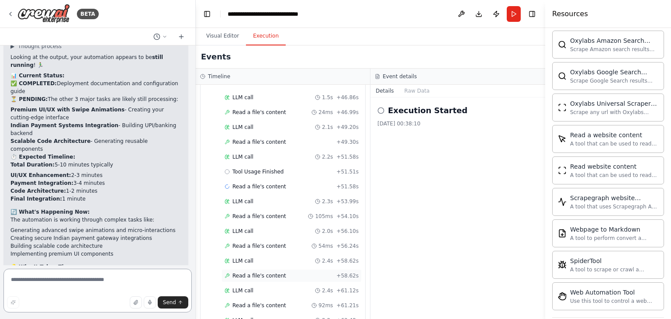
scroll to position [1710, 0]
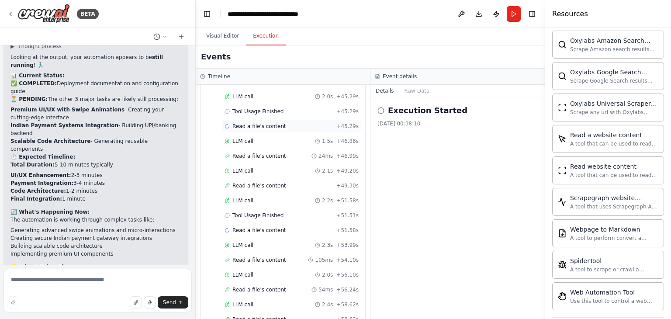
click at [247, 123] on span "Read a file's content" at bounding box center [259, 126] width 54 height 7
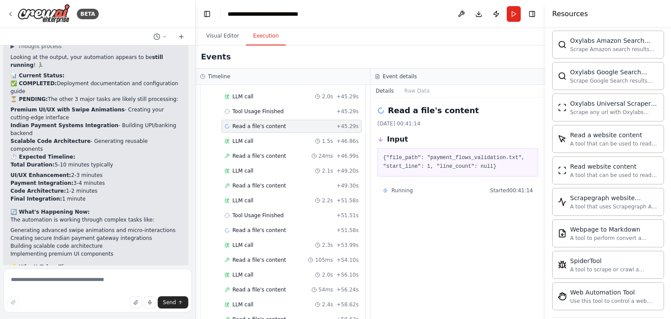
click at [382, 140] on icon at bounding box center [380, 139] width 6 height 6
click at [389, 138] on h3 "Input" at bounding box center [397, 139] width 21 height 10
click at [459, 165] on pre "{"file_path": "payment_flows_validation.txt", "start_line": 1, "line_count": nu…" at bounding box center [457, 162] width 149 height 17
drag, startPoint x: 431, startPoint y: 164, endPoint x: 477, endPoint y: 164, distance: 45.8
click at [477, 164] on pre "{"file_path": "payment_flows_validation.txt", "start_line": 1, "line_count": nu…" at bounding box center [457, 162] width 149 height 17
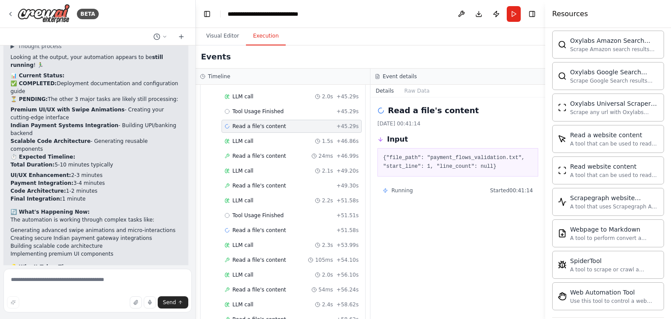
click at [505, 165] on pre "{"file_path": "payment_flows_validation.txt", "start_line": 1, "line_count": nu…" at bounding box center [457, 162] width 149 height 17
click at [466, 197] on div "Read a file's content 27/09/2025, 00:41:14 Input {"file_path": "payment_flows_v…" at bounding box center [457, 207] width 175 height 221
click at [415, 110] on h2 "Read a file's content" at bounding box center [433, 110] width 91 height 12
click at [426, 91] on button "Raw Data" at bounding box center [417, 91] width 36 height 12
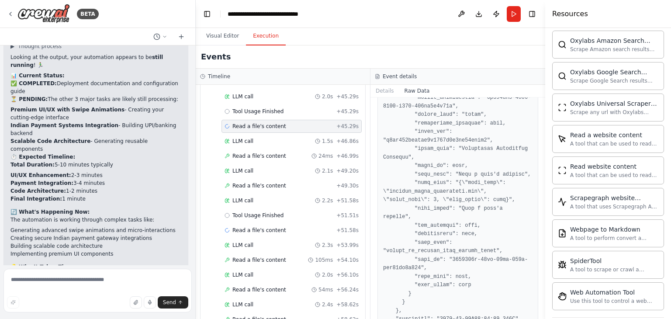
scroll to position [911, 0]
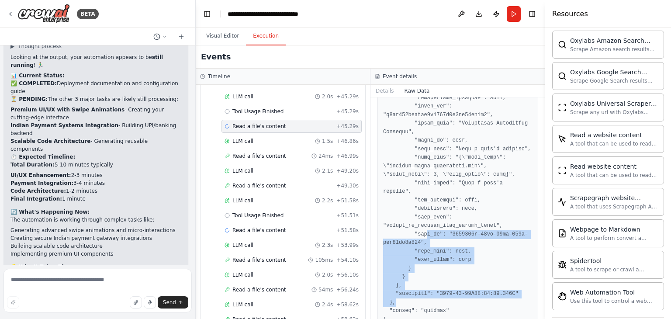
drag, startPoint x: 409, startPoint y: 284, endPoint x: 424, endPoint y: 214, distance: 71.6
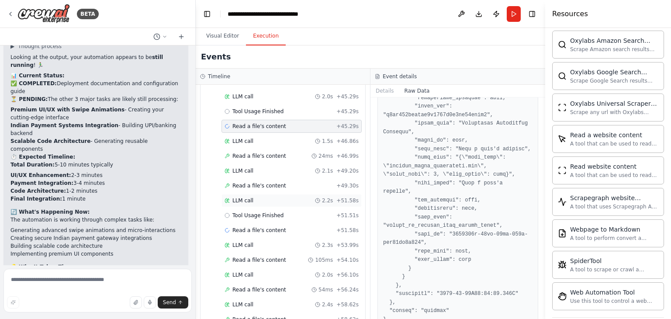
scroll to position [1754, 0]
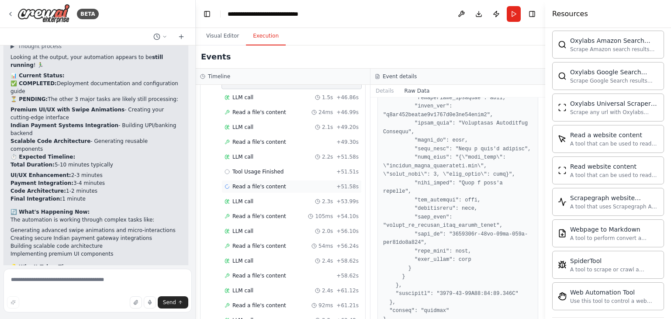
click at [248, 183] on span "Read a file's content" at bounding box center [259, 186] width 54 height 7
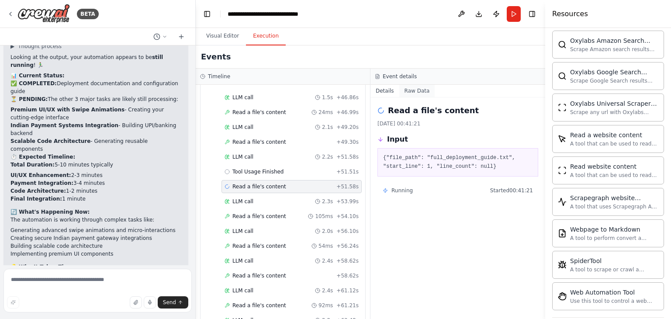
click at [407, 92] on button "Raw Data" at bounding box center [417, 91] width 36 height 12
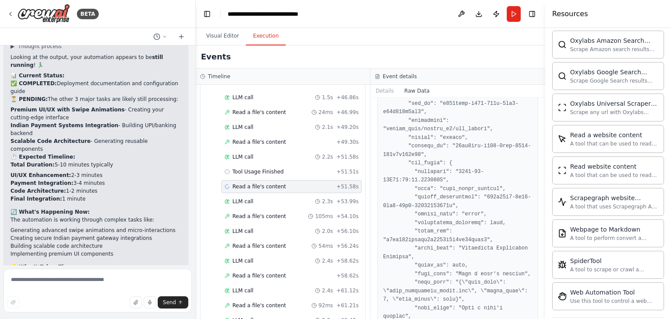
scroll to position [911, 0]
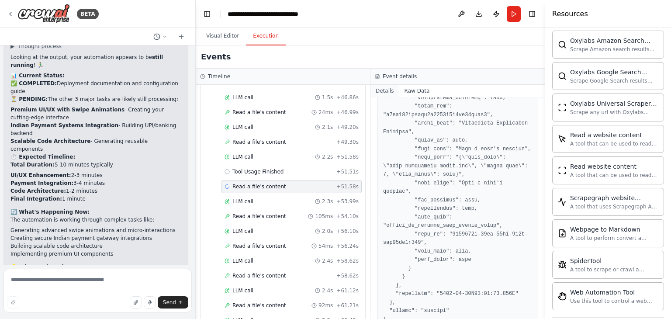
click at [386, 91] on button "Details" at bounding box center [384, 91] width 29 height 12
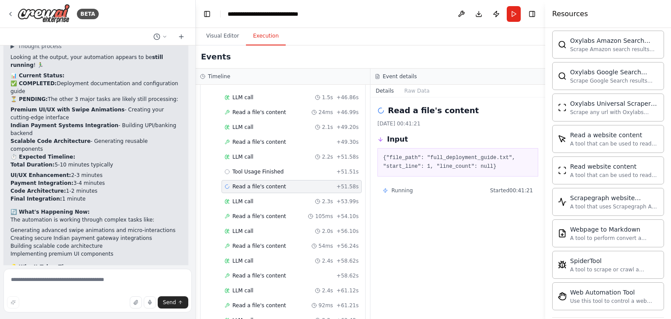
click at [400, 110] on h2 "Read a file's content" at bounding box center [433, 110] width 91 height 12
drag, startPoint x: 242, startPoint y: 165, endPoint x: 426, endPoint y: 47, distance: 218.4
click at [426, 47] on div "Events" at bounding box center [370, 56] width 349 height 23
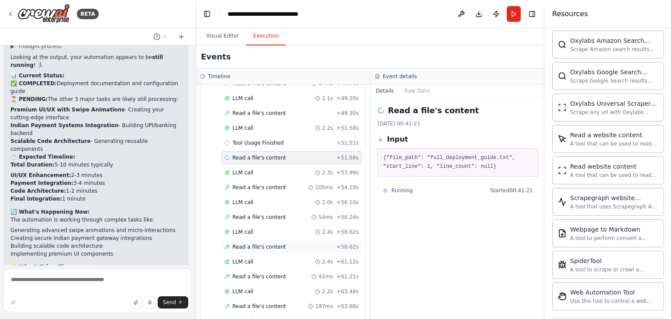
scroll to position [1798, 0]
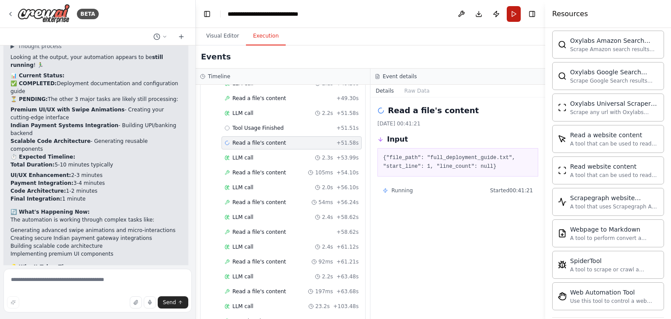
click at [513, 15] on button "Run" at bounding box center [513, 14] width 14 height 16
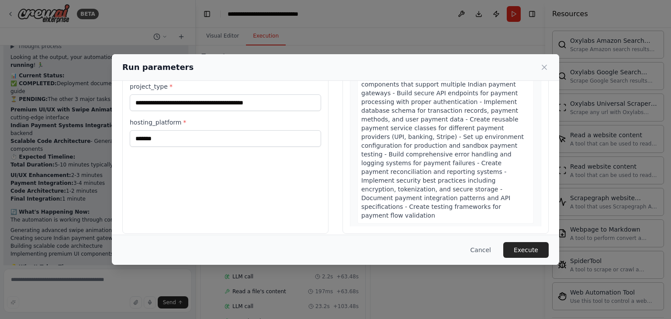
scroll to position [74, 0]
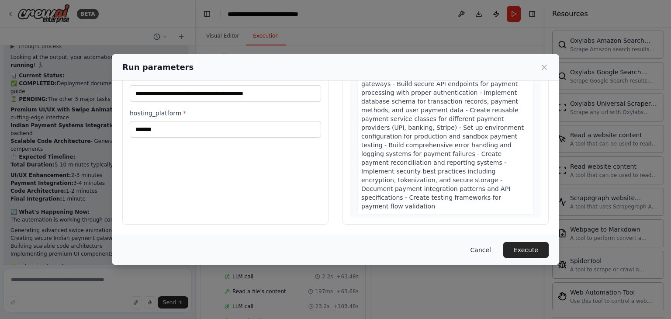
click at [484, 247] on button "Cancel" at bounding box center [480, 250] width 34 height 16
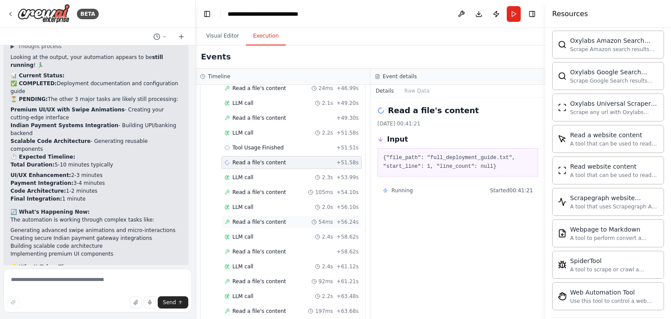
scroll to position [1798, 0]
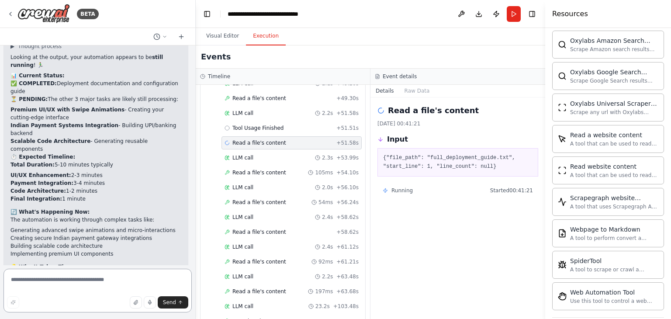
click at [83, 277] on textarea at bounding box center [97, 291] width 188 height 44
type textarea "**********"
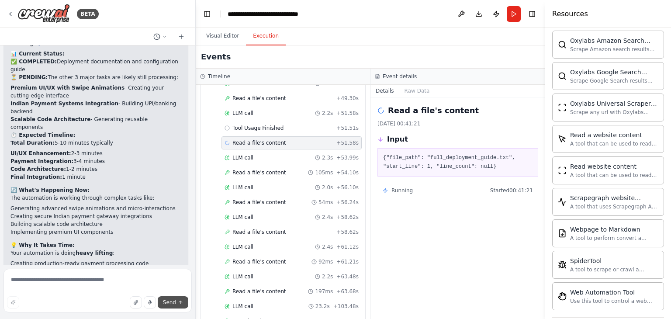
click at [173, 304] on span "Send" at bounding box center [169, 302] width 13 height 7
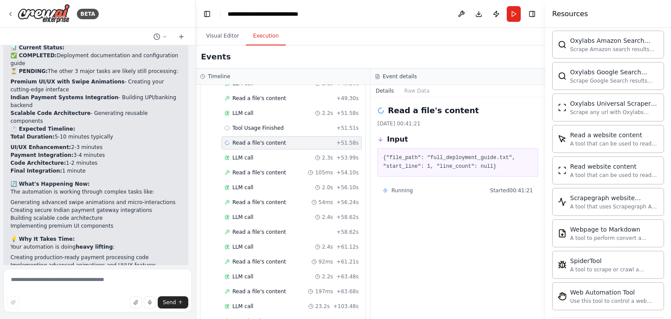
scroll to position [5432, 0]
drag, startPoint x: 51, startPoint y: 243, endPoint x: 10, endPoint y: 247, distance: 40.8
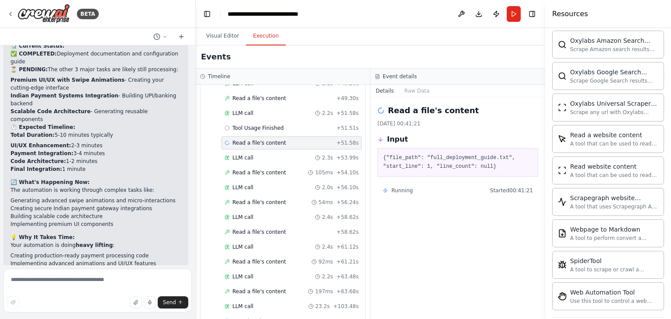
drag, startPoint x: 80, startPoint y: 245, endPoint x: 6, endPoint y: 247, distance: 74.3
copy p "its already been an ahour?"
click at [48, 283] on textarea at bounding box center [97, 291] width 188 height 44
paste textarea "**********"
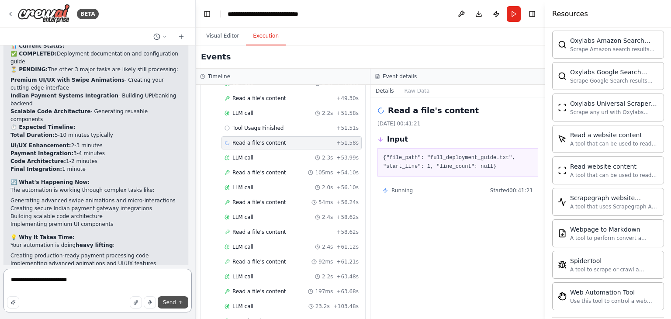
type textarea "**********"
click at [175, 300] on span "Send" at bounding box center [169, 302] width 13 height 7
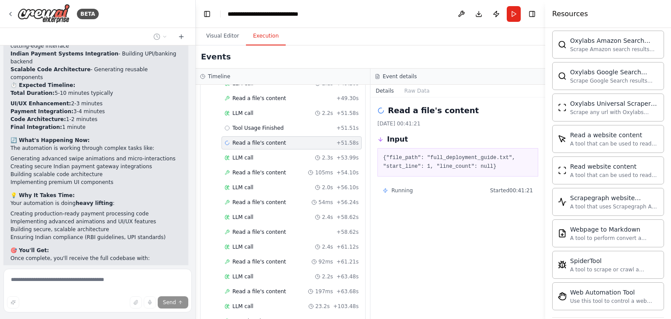
scroll to position [5503, 0]
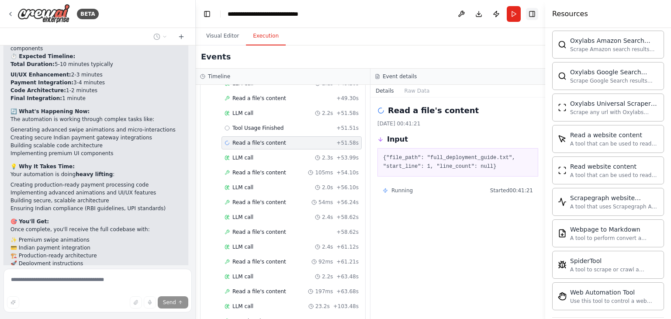
click at [533, 16] on button "Toggle Right Sidebar" at bounding box center [532, 14] width 12 height 12
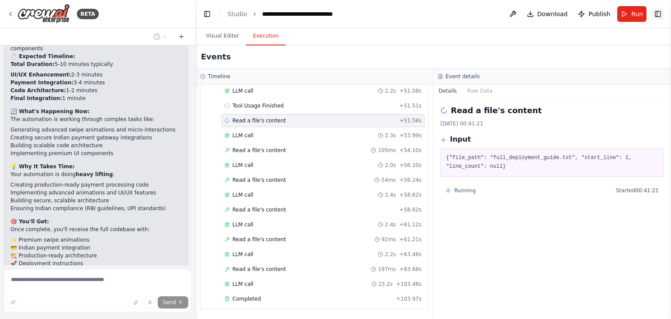
scroll to position [1763, 0]
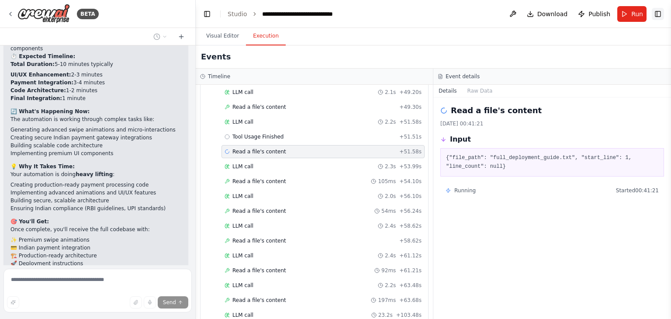
click at [660, 13] on button "Toggle Right Sidebar" at bounding box center [657, 14] width 12 height 12
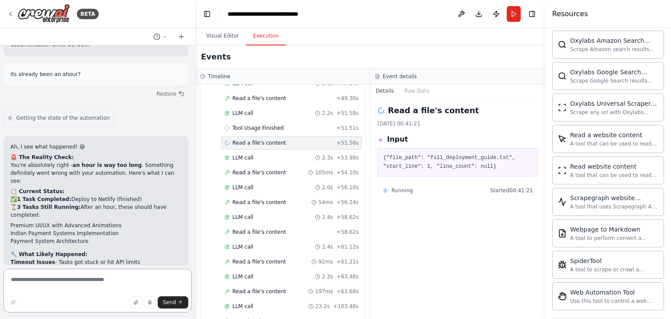
scroll to position [5814, 0]
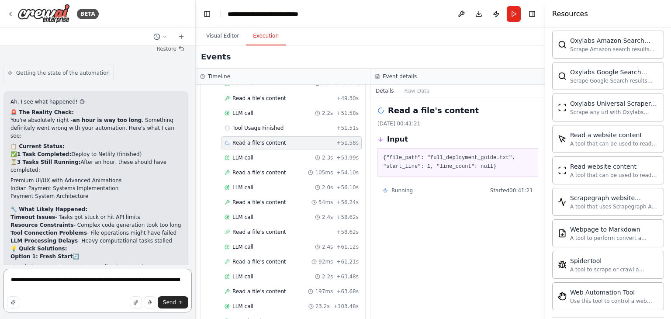
type textarea "**********"
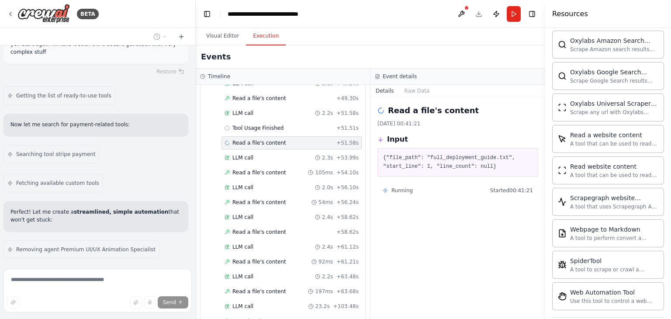
scroll to position [6247, 0]
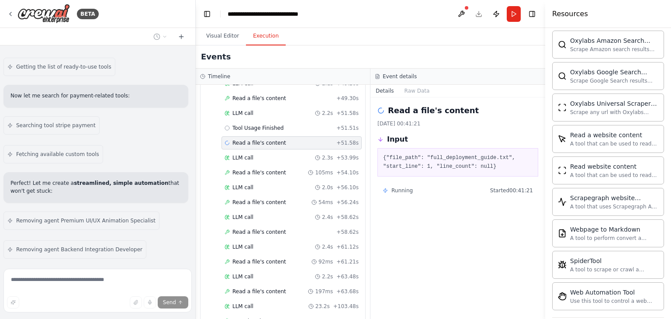
drag, startPoint x: 381, startPoint y: 95, endPoint x: 534, endPoint y: 193, distance: 181.9
click at [534, 193] on div "Running Started 00:41:21" at bounding box center [457, 190] width 161 height 14
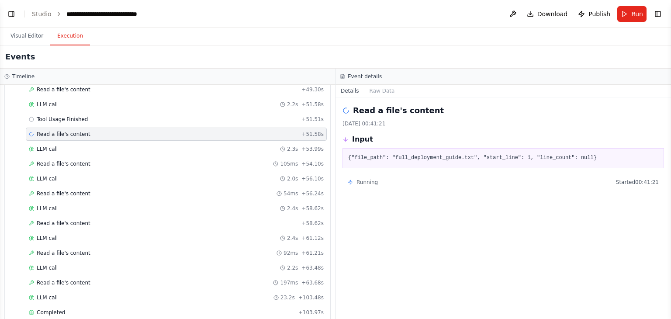
scroll to position [6463, 0]
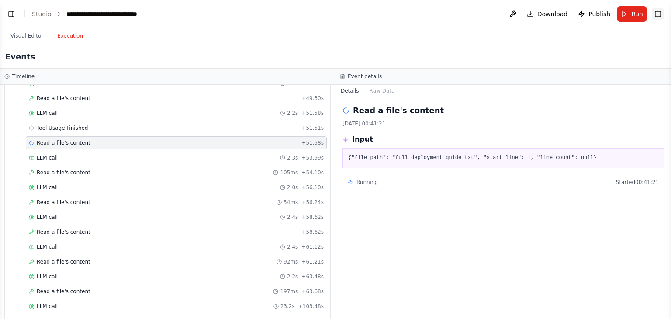
click at [658, 15] on button "Toggle Right Sidebar" at bounding box center [657, 14] width 12 height 12
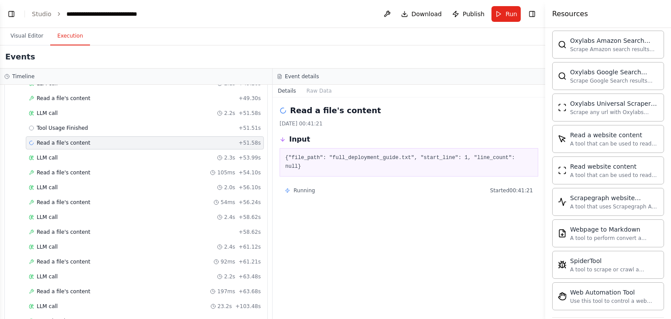
scroll to position [6492, 0]
click at [7, 16] on button "Toggle Left Sidebar" at bounding box center [11, 14] width 12 height 12
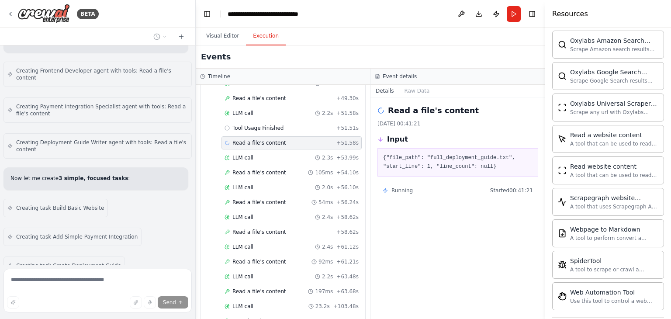
scroll to position [6693, 0]
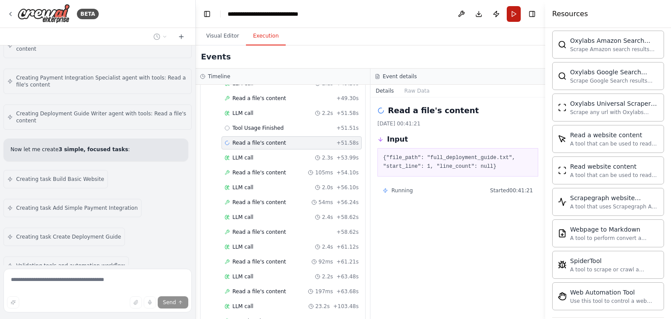
click at [511, 14] on button "Run" at bounding box center [513, 14] width 14 height 16
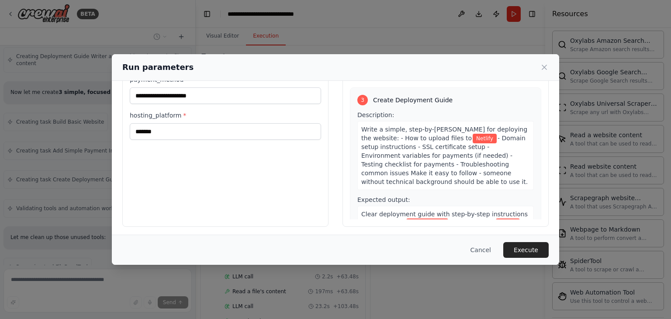
scroll to position [74, 0]
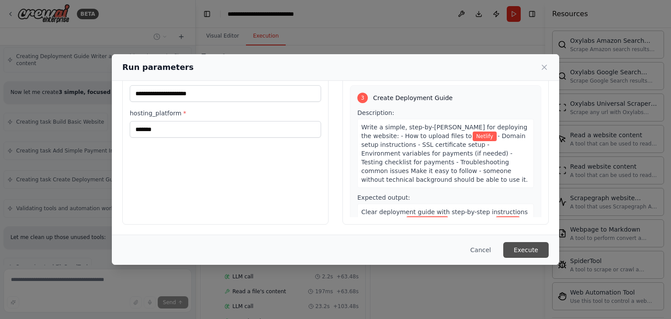
click at [534, 250] on button "Execute" at bounding box center [525, 250] width 45 height 16
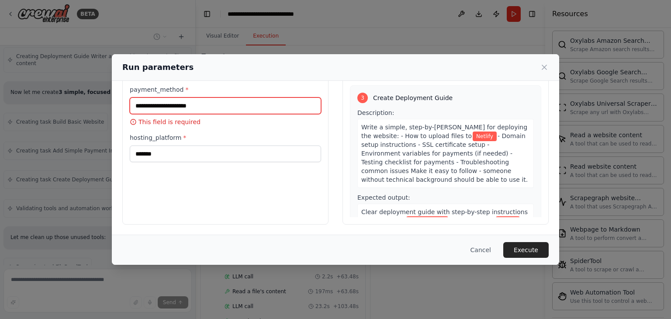
click at [257, 106] on input "payment_method *" at bounding box center [225, 105] width 191 height 17
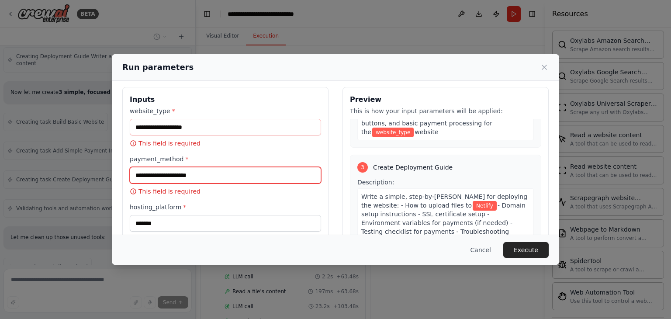
scroll to position [0, 0]
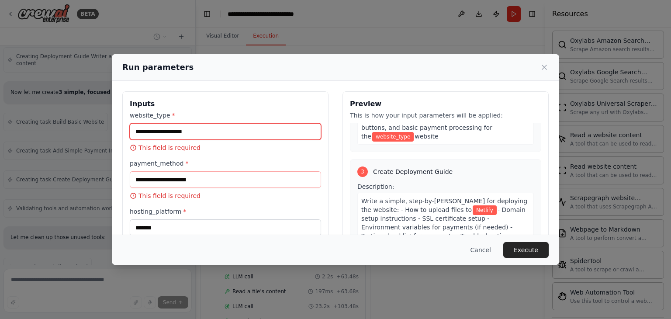
click at [221, 129] on input "website_type *" at bounding box center [225, 131] width 191 height 17
click at [197, 124] on input "website_type *" at bounding box center [225, 131] width 191 height 17
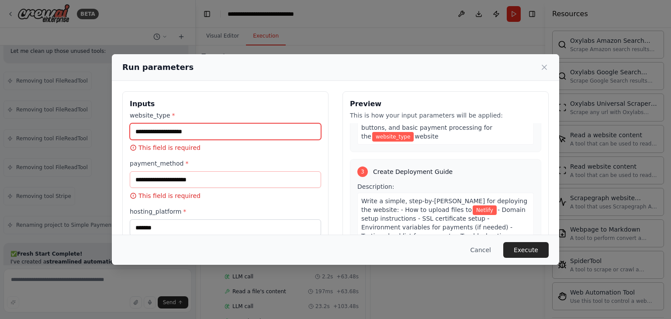
paste input "**********"
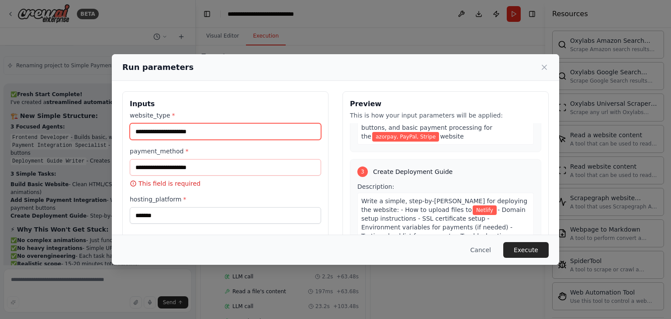
scroll to position [7104, 0]
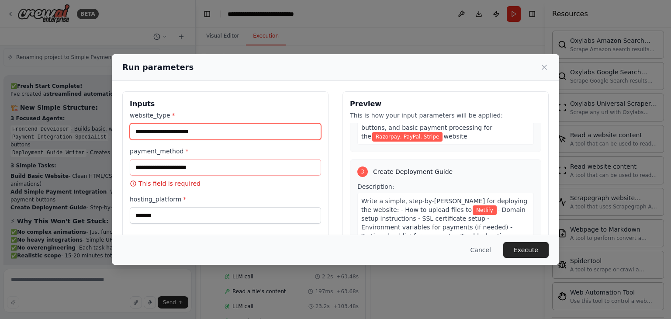
type input "**********"
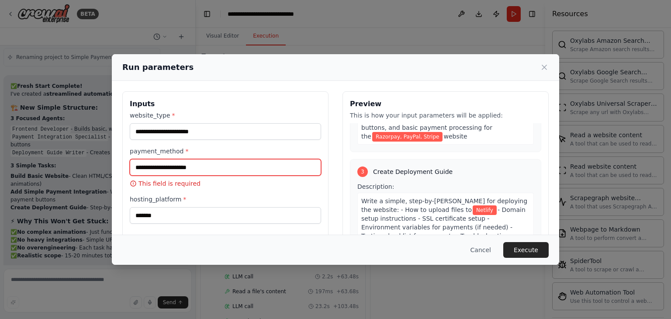
click at [210, 165] on input "payment_method *" at bounding box center [225, 167] width 191 height 17
paste input "**********"
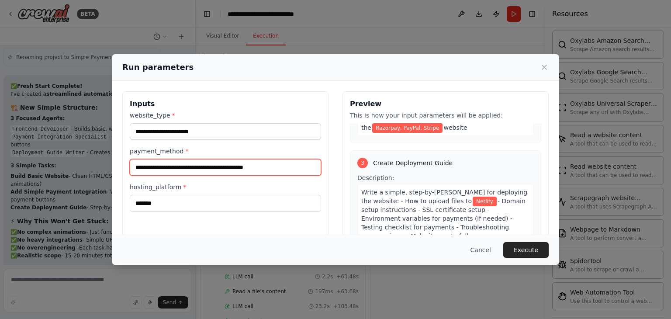
type input "**********"
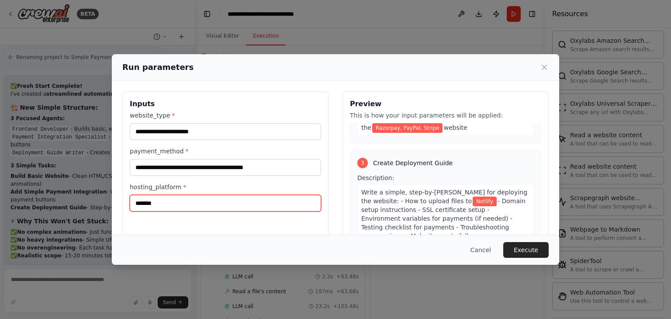
click at [197, 196] on input "*******" at bounding box center [225, 203] width 191 height 17
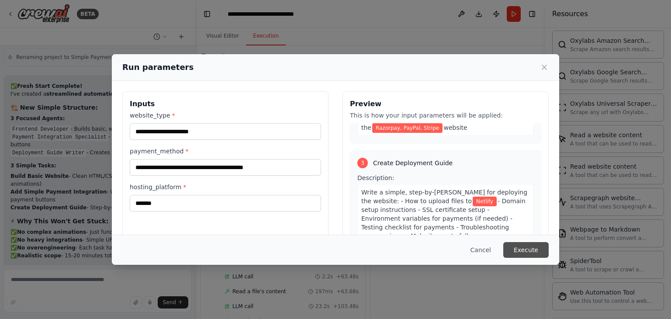
click at [527, 248] on button "Execute" at bounding box center [525, 250] width 45 height 16
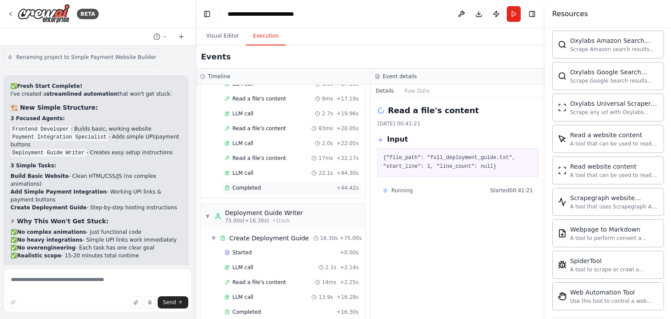
scroll to position [534, 0]
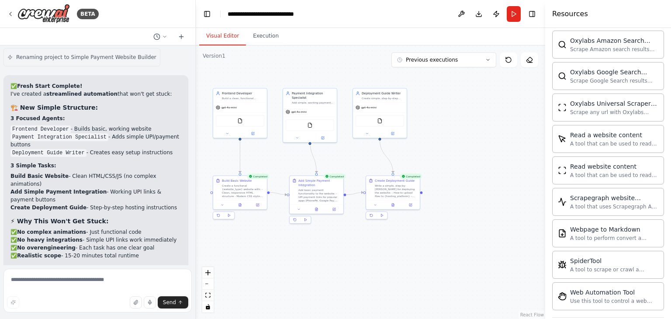
click at [214, 40] on button "Visual Editor" at bounding box center [222, 36] width 47 height 18
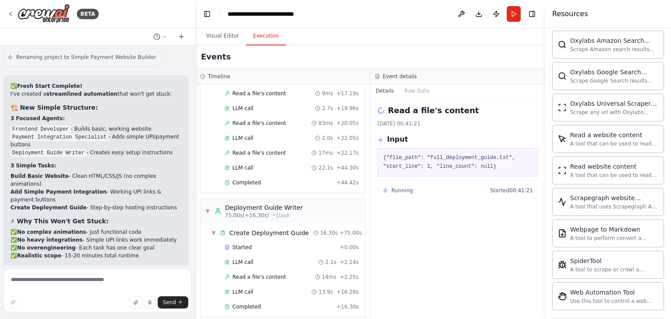
click at [258, 35] on button "Execution" at bounding box center [266, 36] width 40 height 18
click at [288, 303] on div "Completed" at bounding box center [278, 306] width 108 height 7
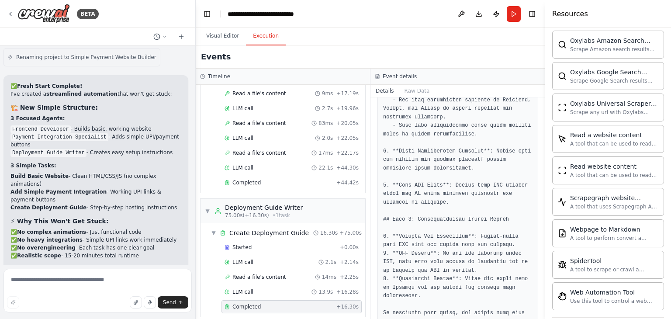
scroll to position [983, 0]
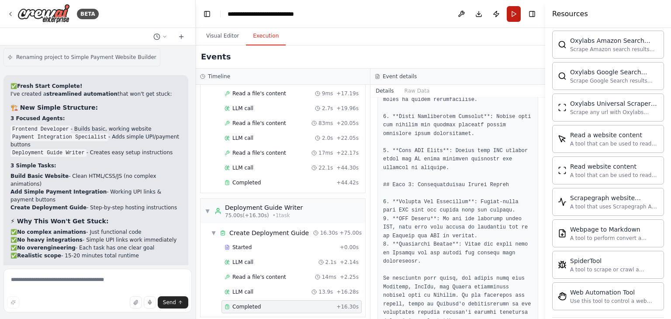
click at [516, 18] on button "Run" at bounding box center [513, 14] width 14 height 16
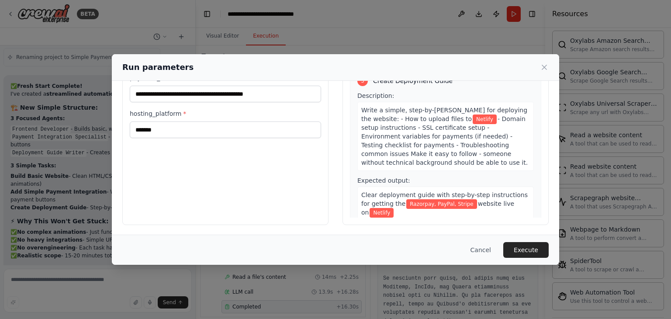
scroll to position [74, 0]
click at [546, 68] on icon at bounding box center [544, 67] width 9 height 9
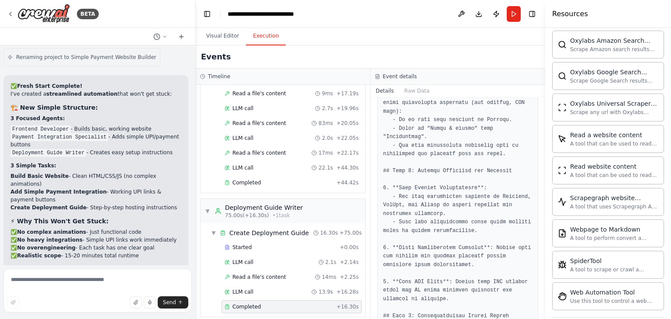
scroll to position [983, 0]
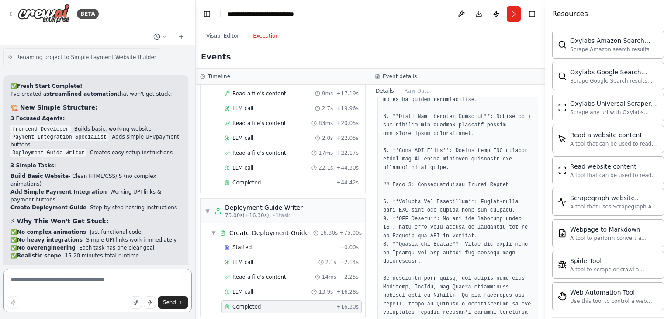
click at [71, 287] on textarea at bounding box center [97, 291] width 188 height 44
type textarea "**********"
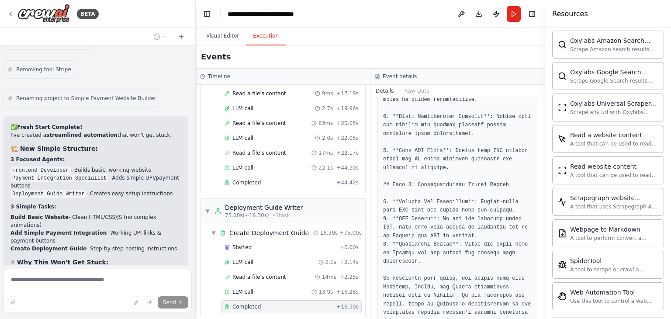
scroll to position [7105, 0]
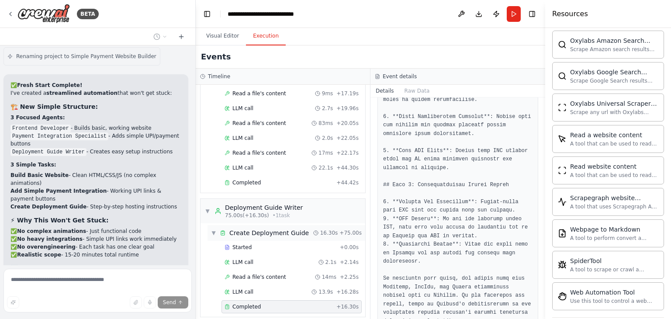
click at [211, 229] on span "▼" at bounding box center [213, 232] width 5 height 7
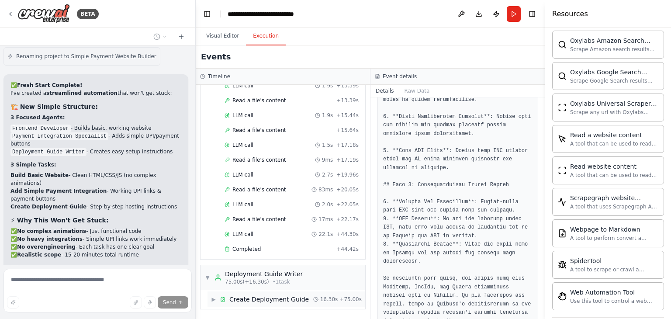
scroll to position [460, 0]
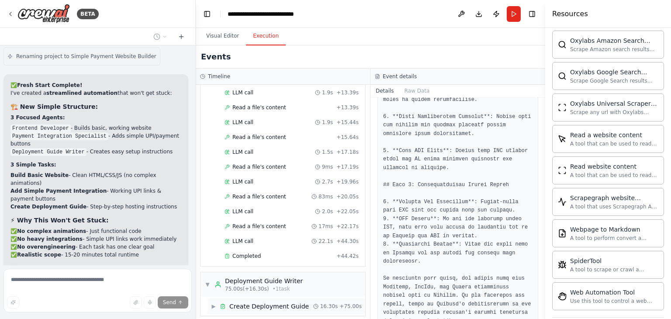
click at [213, 303] on span "▶" at bounding box center [213, 306] width 5 height 7
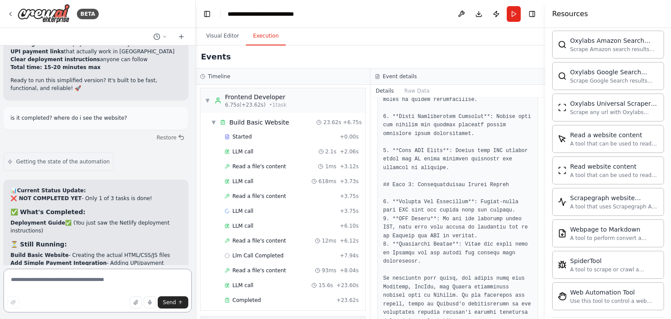
scroll to position [0, 0]
click at [260, 215] on div "LLM call + 3.75s" at bounding box center [291, 212] width 140 height 13
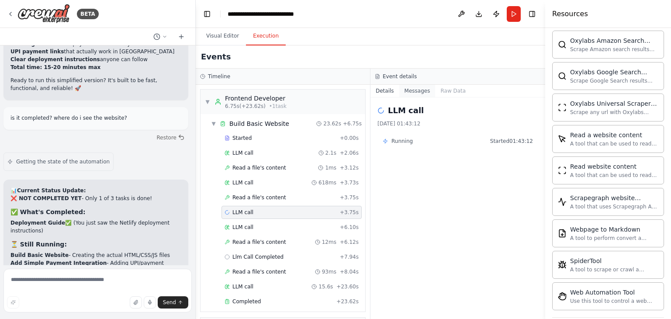
click at [417, 91] on button "Messages" at bounding box center [417, 91] width 36 height 12
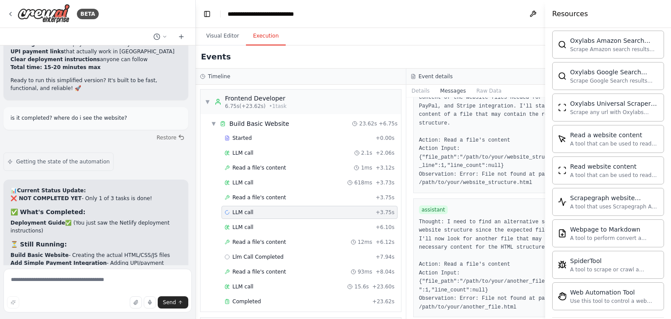
scroll to position [735, 0]
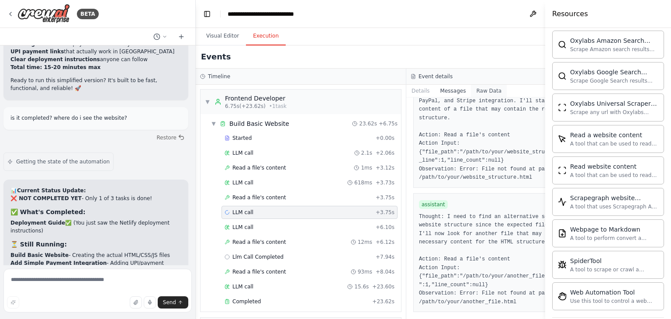
click at [471, 92] on button "Raw Data" at bounding box center [489, 91] width 36 height 12
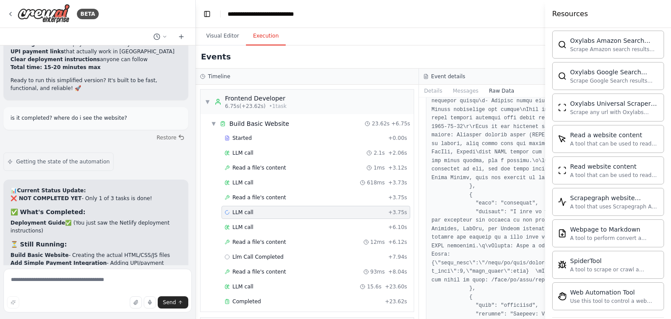
scroll to position [3090, 0]
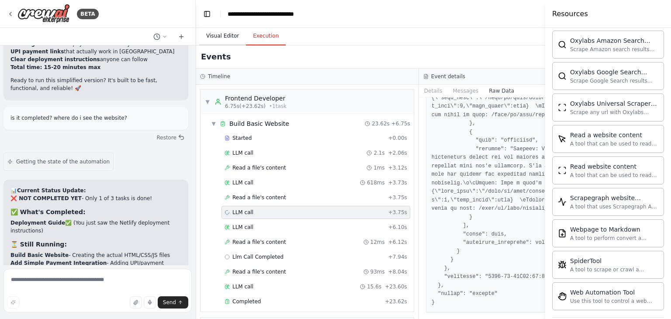
click at [220, 35] on button "Visual Editor" at bounding box center [222, 36] width 47 height 18
click at [266, 35] on button "Execution" at bounding box center [266, 36] width 40 height 18
click at [257, 215] on div "LLM call + 3.75s" at bounding box center [315, 212] width 189 height 13
drag, startPoint x: 257, startPoint y: 215, endPoint x: 424, endPoint y: 53, distance: 232.2
click at [424, 53] on div "Events" at bounding box center [419, 56] width 446 height 23
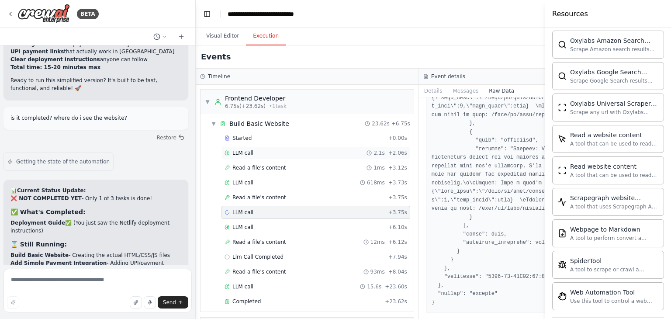
click at [260, 150] on div "LLM call 2.1s + 2.06s" at bounding box center [315, 152] width 183 height 7
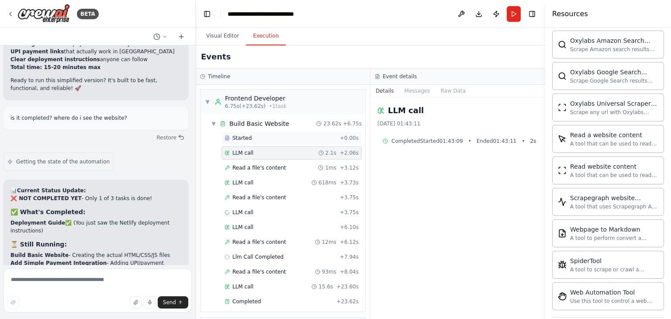
click at [251, 138] on div "Started" at bounding box center [280, 137] width 112 height 7
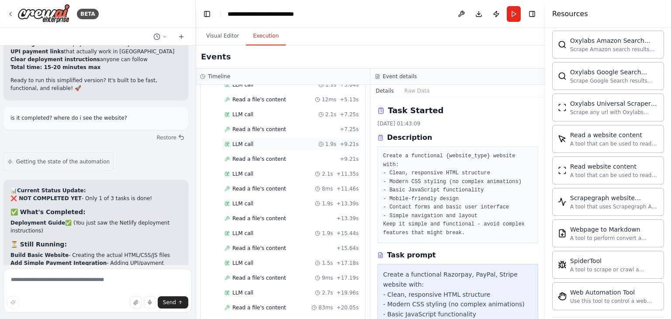
scroll to position [534, 0]
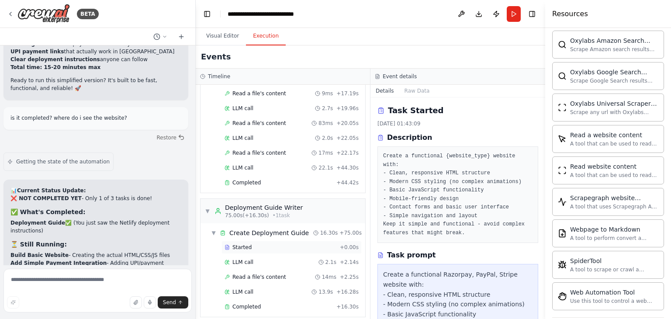
click at [245, 244] on span "Started" at bounding box center [241, 247] width 19 height 7
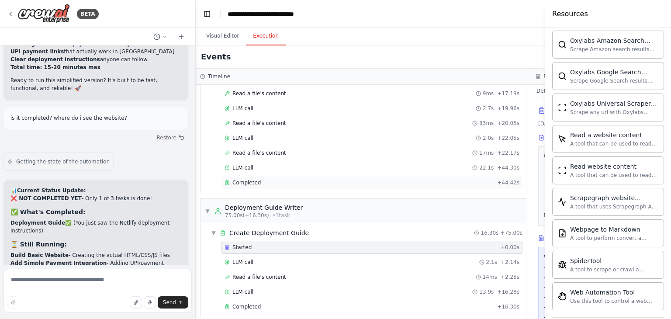
click at [251, 179] on span "Completed" at bounding box center [246, 182] width 28 height 7
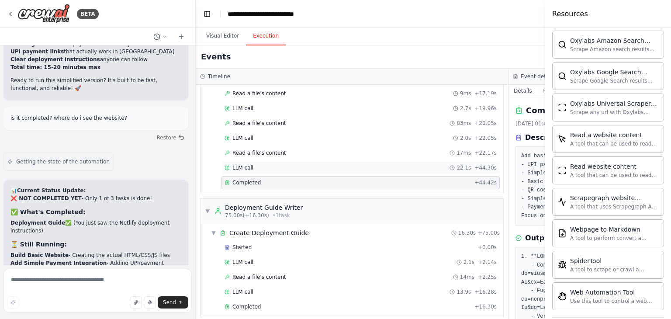
click at [246, 164] on span "LLM call" at bounding box center [242, 167] width 21 height 7
